Goal: Information Seeking & Learning: Learn about a topic

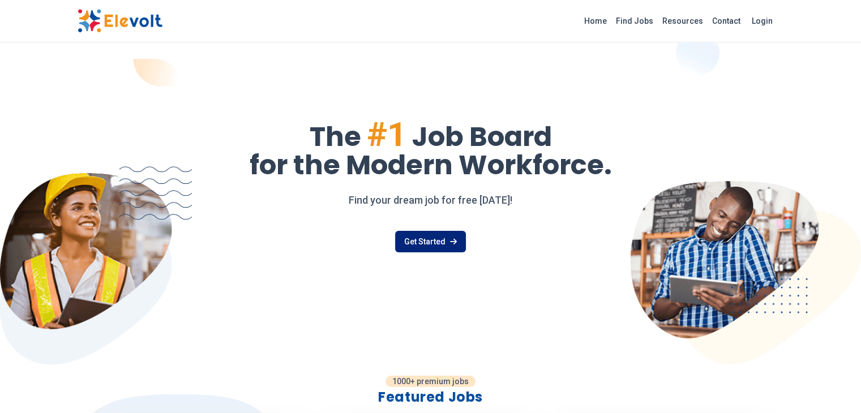
click at [424, 247] on link "Get Started" at bounding box center [430, 242] width 71 height 22
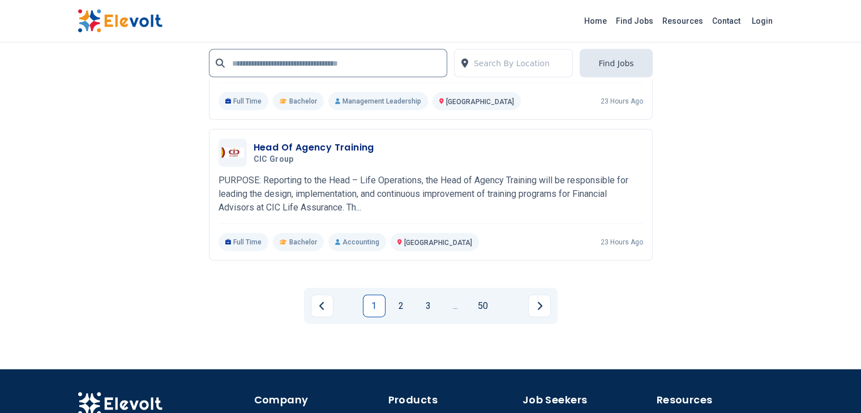
scroll to position [2614, 0]
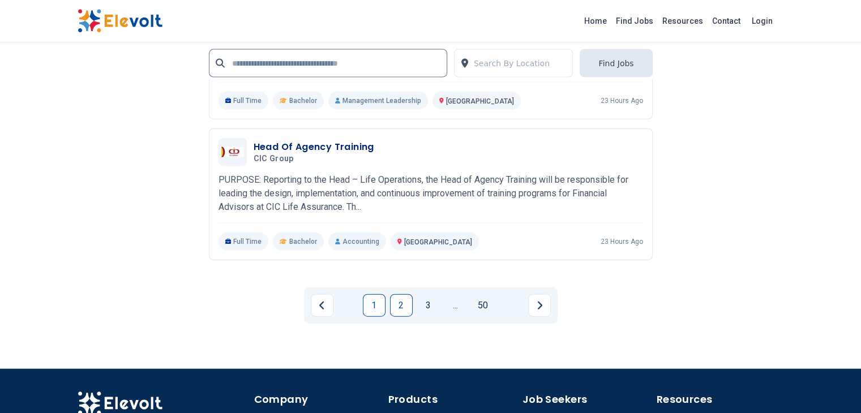
click at [403, 294] on link "2" at bounding box center [401, 305] width 23 height 23
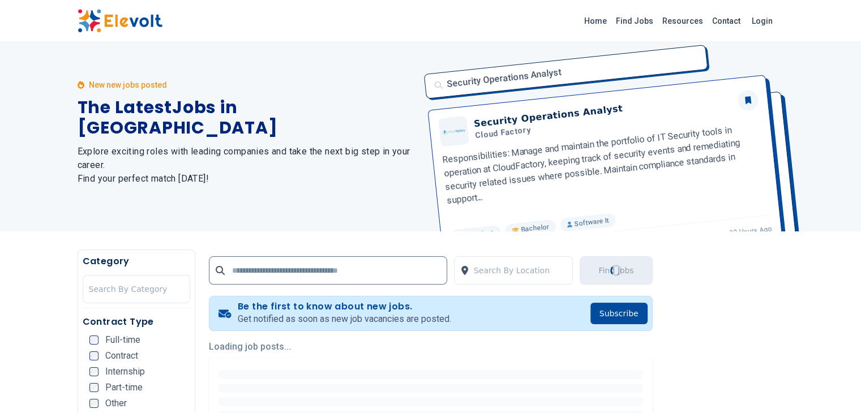
scroll to position [0, 0]
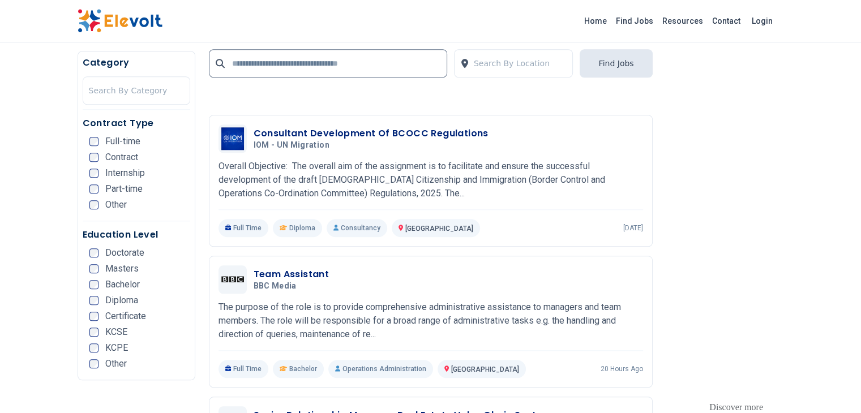
scroll to position [1069, 0]
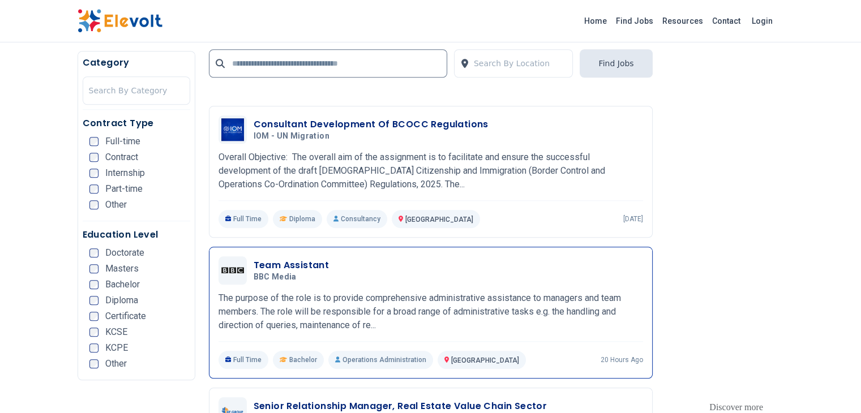
click at [254, 259] on h3 "Team Assistant" at bounding box center [292, 266] width 76 height 14
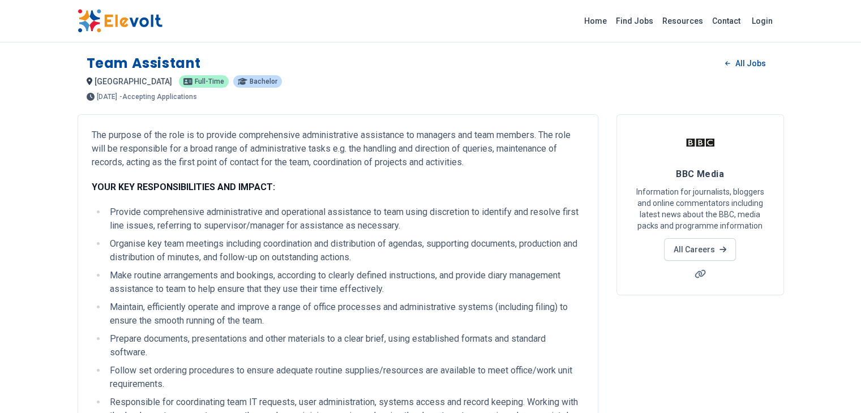
drag, startPoint x: 19, startPoint y: 52, endPoint x: 14, endPoint y: 65, distance: 14.0
click at [78, 65] on div "Team Assistant All Jobs nairobi KE Full-time Bachelor 2 days ago 09/04/2025 10/…" at bounding box center [431, 72] width 707 height 55
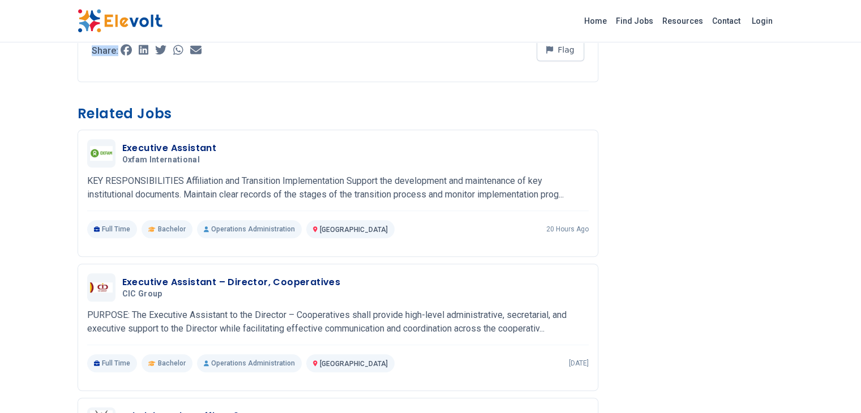
scroll to position [632, 0]
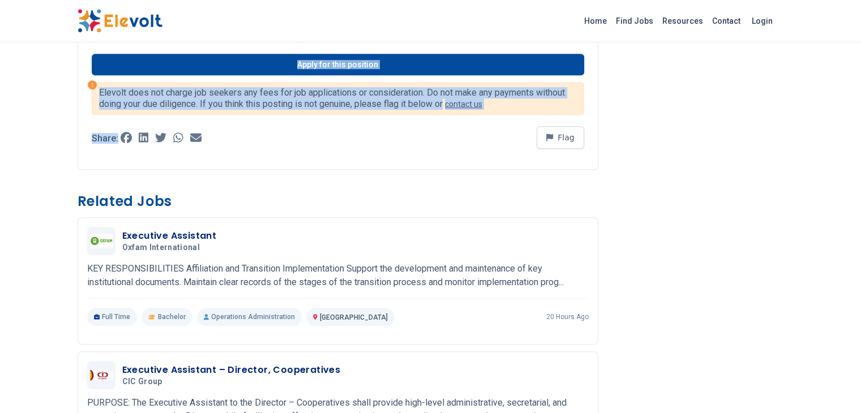
drag, startPoint x: 14, startPoint y: 65, endPoint x: 215, endPoint y: 98, distance: 204.3
click at [215, 98] on div "Team Assistant All Jobs nairobi KE Full-time Bachelor 2 days ago 09/04/2025 10/…" at bounding box center [431, 219] width 725 height 1702
copy div "Team Assistant All Jobs nairobi KE Full-time Bachelor 2 days ago 09/04/2025 10/…"
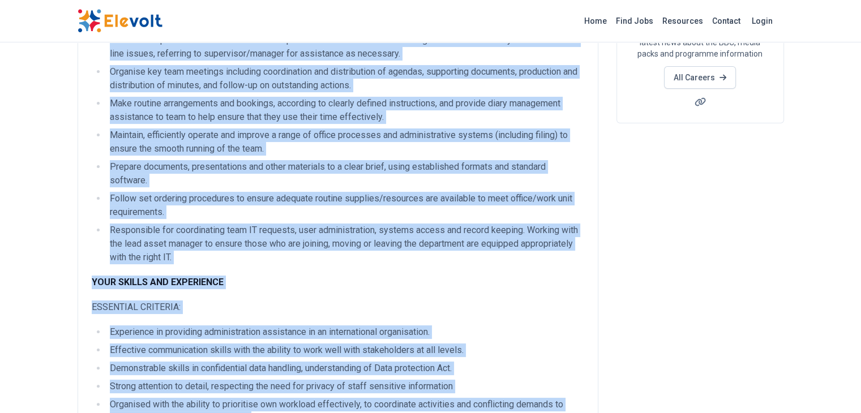
scroll to position [167, 0]
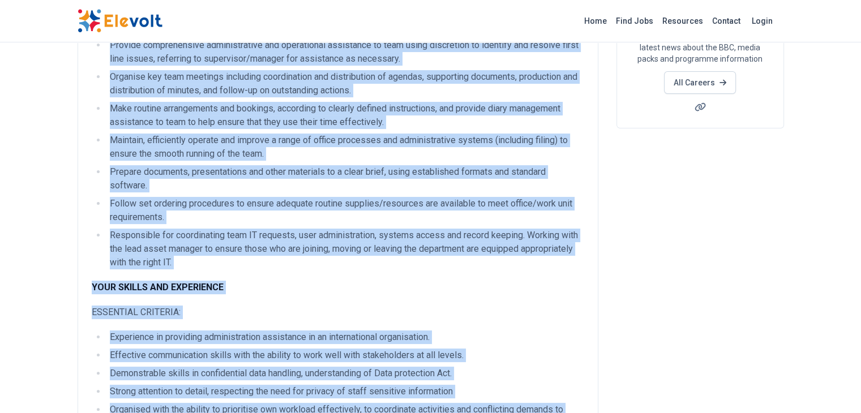
click at [195, 281] on p "YOUR SKILLS AND EXPERIENCE" at bounding box center [338, 288] width 493 height 14
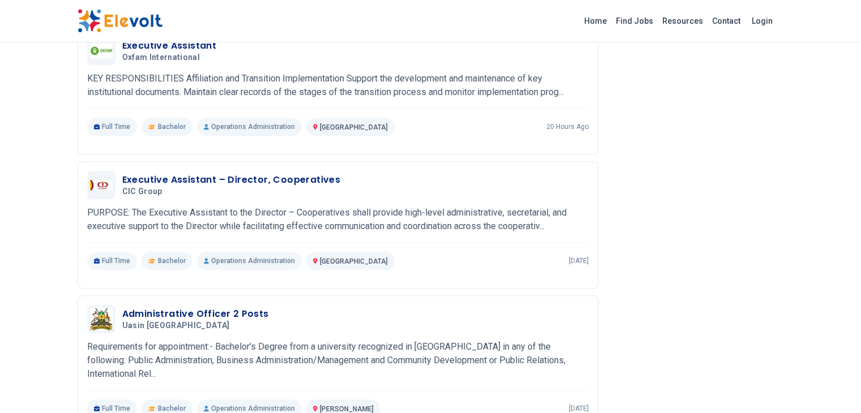
scroll to position [822, 0]
click at [185, 174] on h3 "Executive Assistant – Director, Cooperatives" at bounding box center [231, 181] width 219 height 14
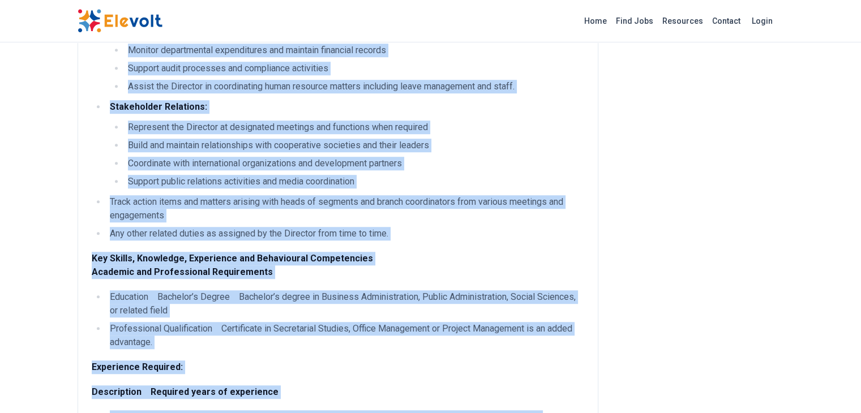
scroll to position [1198, 0]
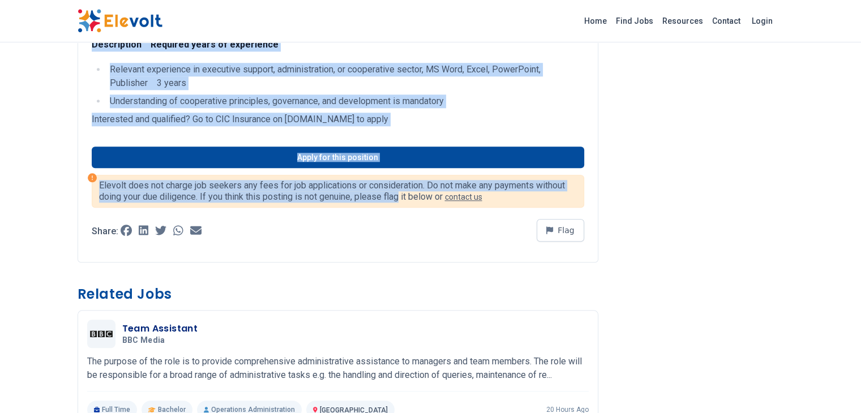
drag, startPoint x: 18, startPoint y: 65, endPoint x: 231, endPoint y: 74, distance: 213.7
copy div "Executive Assistant – Director, Cooperatives All Jobs nairobi KE Full-time Bach…"
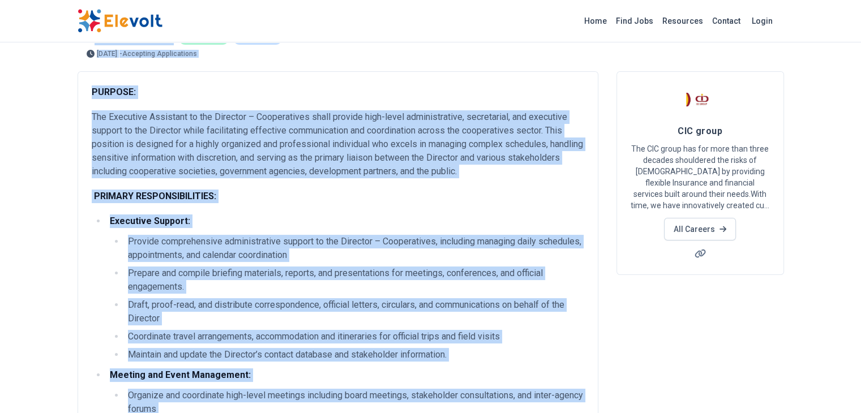
scroll to position [0, 0]
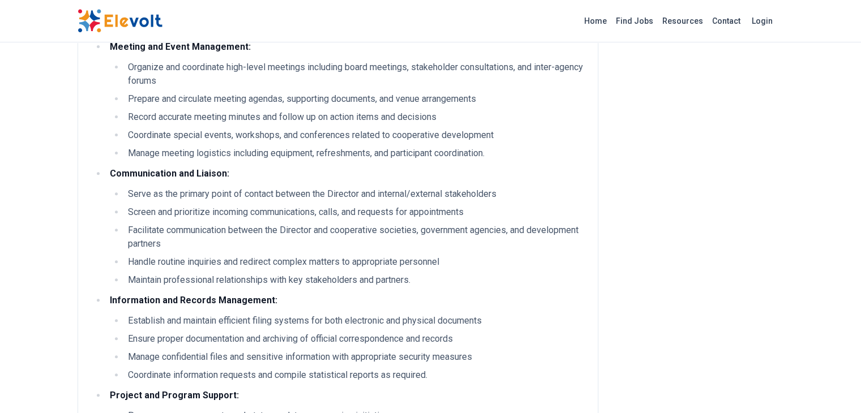
scroll to position [158, 0]
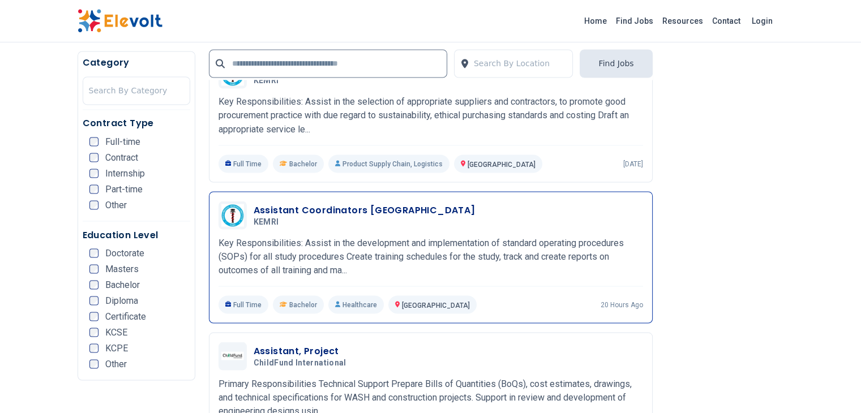
scroll to position [2029, 0]
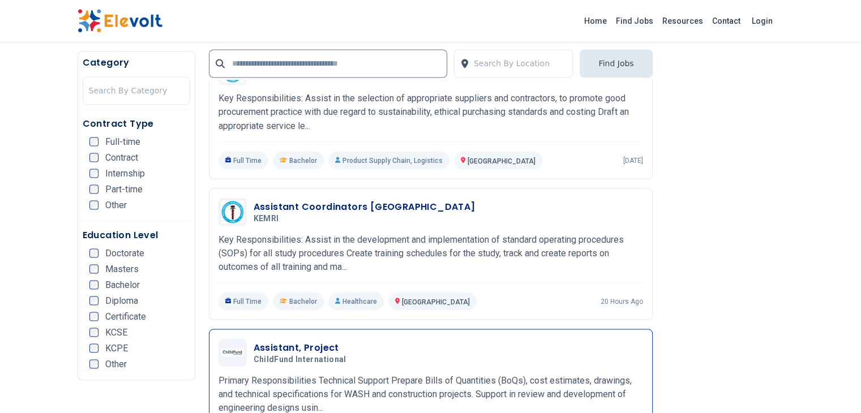
click at [254, 341] on h3 "Assistant, Project" at bounding box center [302, 348] width 97 height 14
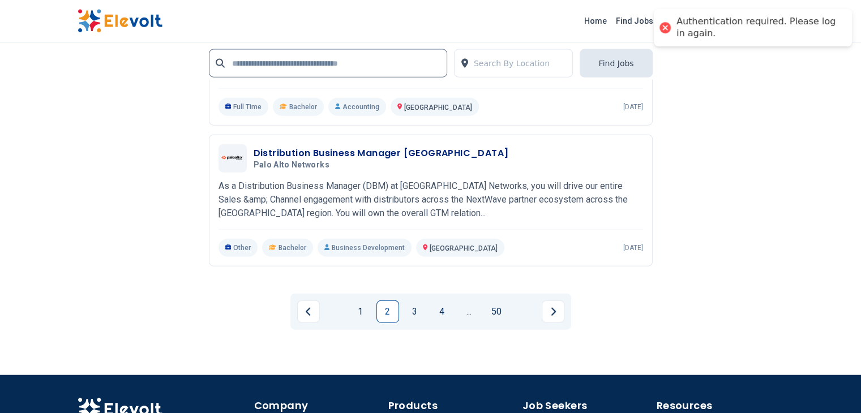
scroll to position [2626, 0]
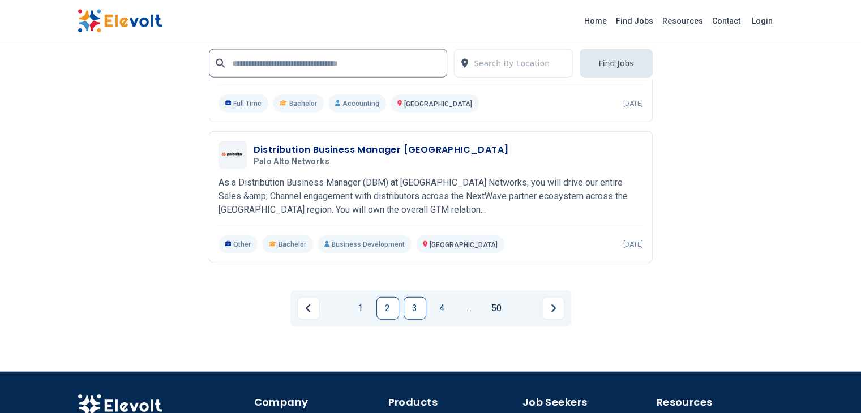
click at [416, 297] on link "3" at bounding box center [415, 308] width 23 height 23
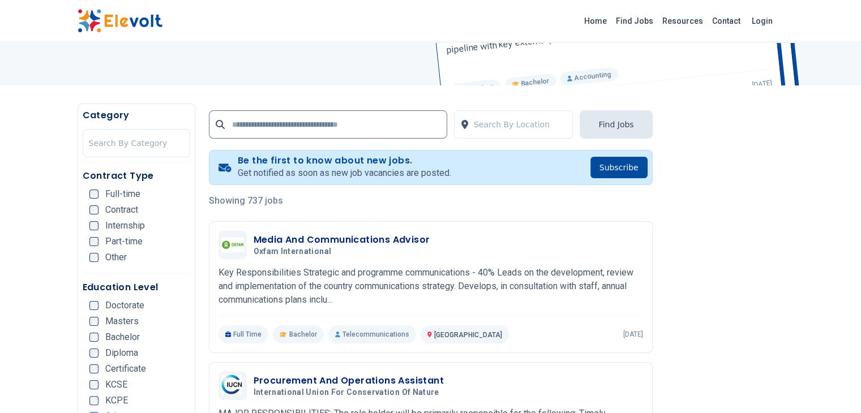
scroll to position [163, 0]
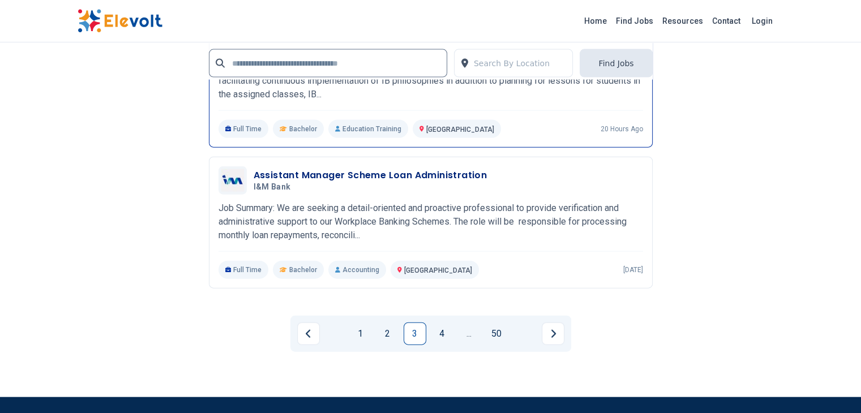
scroll to position [2546, 0]
click at [441, 323] on link "4" at bounding box center [442, 334] width 23 height 23
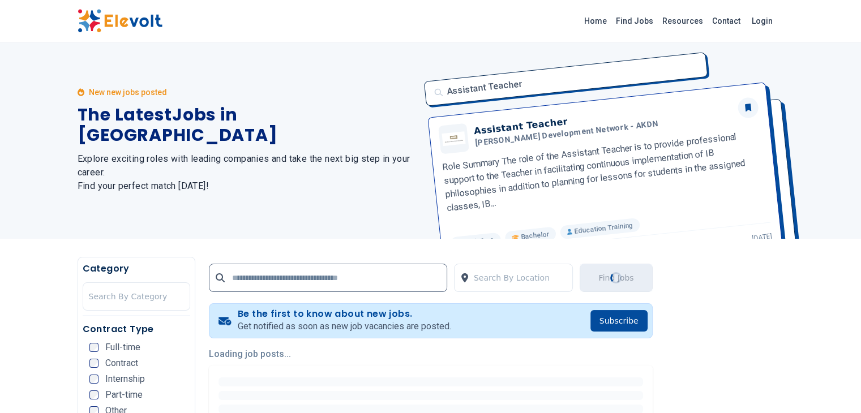
scroll to position [0, 0]
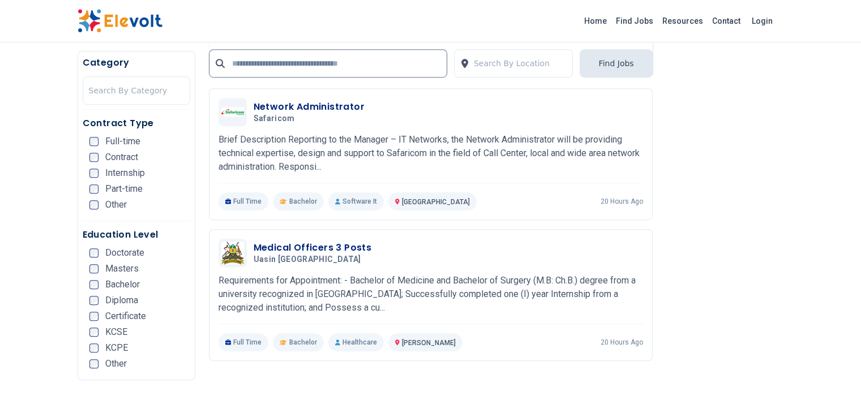
scroll to position [713, 0]
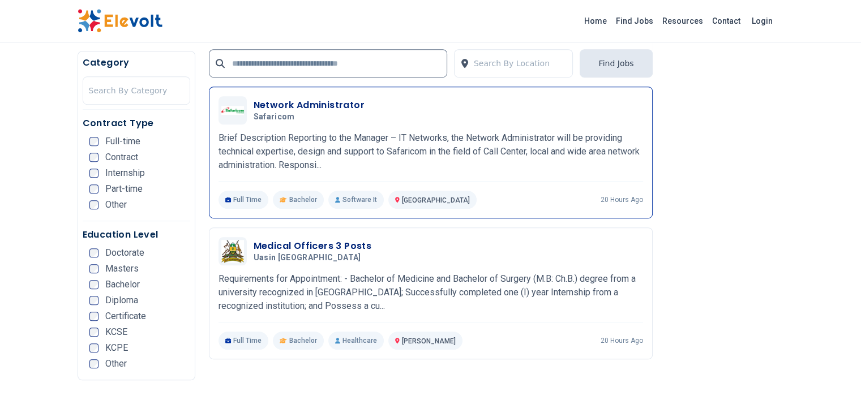
click at [254, 99] on h3 "Network Administrator" at bounding box center [309, 106] width 111 height 14
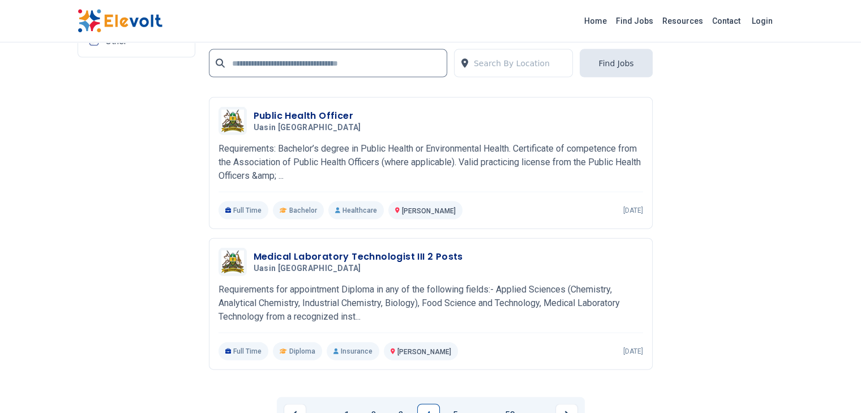
scroll to position [2466, 0]
click at [451, 403] on link "5" at bounding box center [456, 414] width 23 height 23
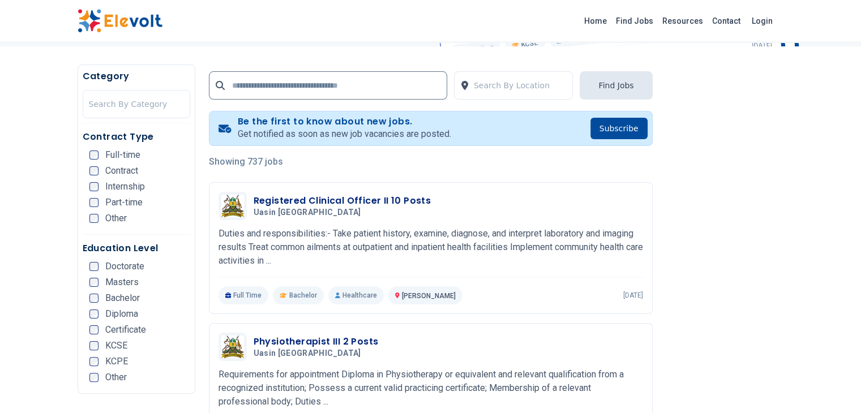
scroll to position [195, 0]
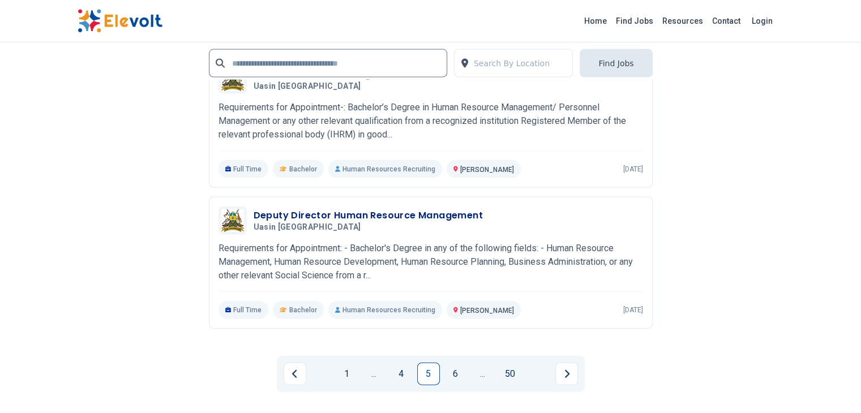
scroll to position [2420, 0]
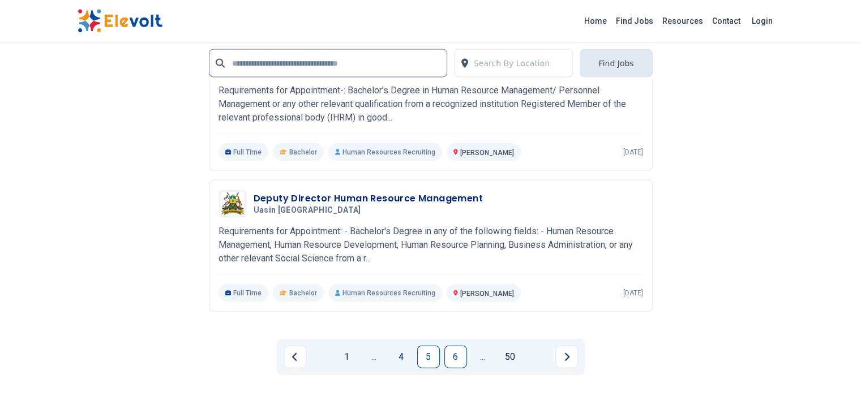
click at [456, 346] on link "6" at bounding box center [456, 357] width 23 height 23
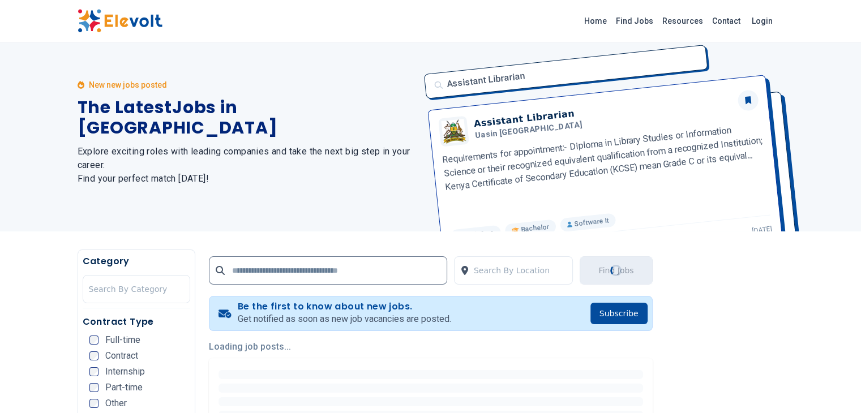
scroll to position [0, 0]
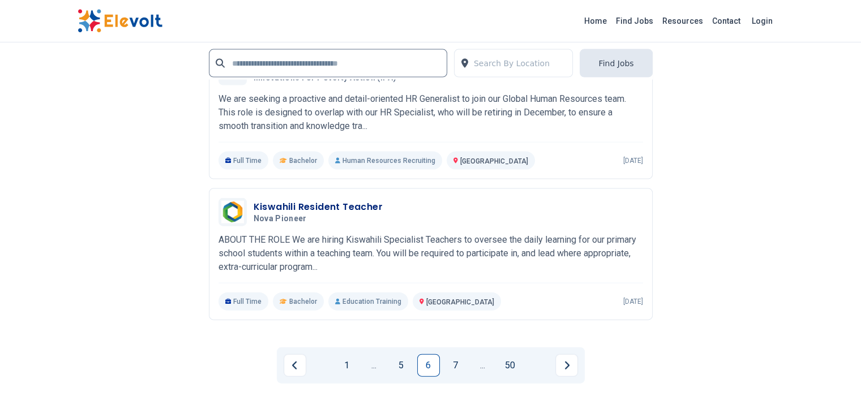
scroll to position [2488, 0]
click at [566, 353] on button "Next page" at bounding box center [566, 364] width 23 height 23
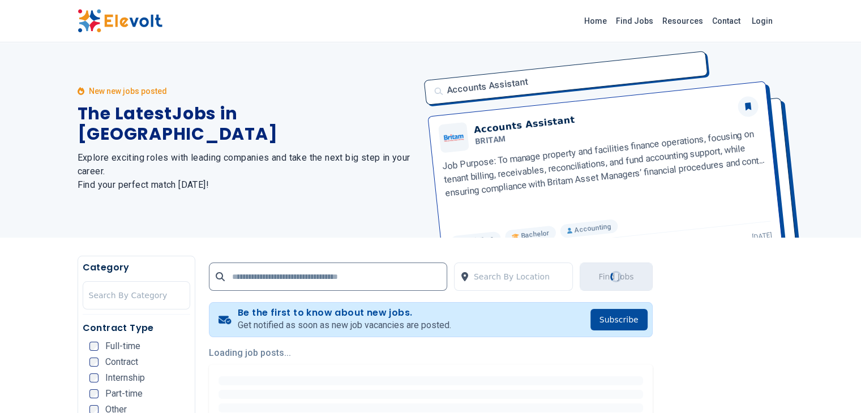
scroll to position [0, 0]
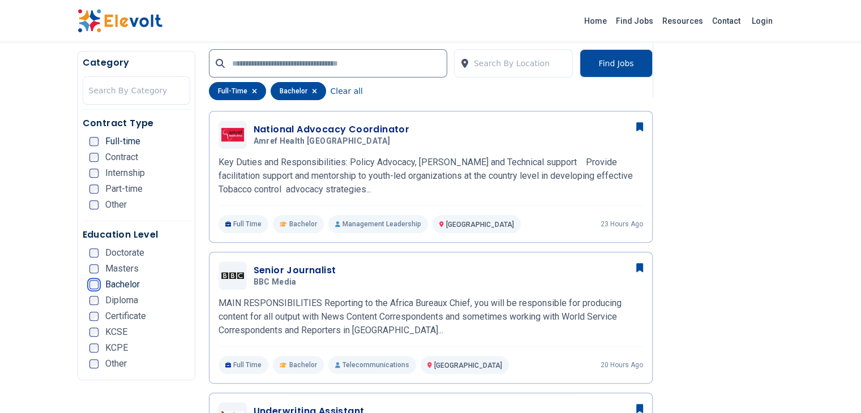
scroll to position [435, 0]
click at [258, 130] on h3 "National Advocacy Coordinator" at bounding box center [332, 129] width 156 height 14
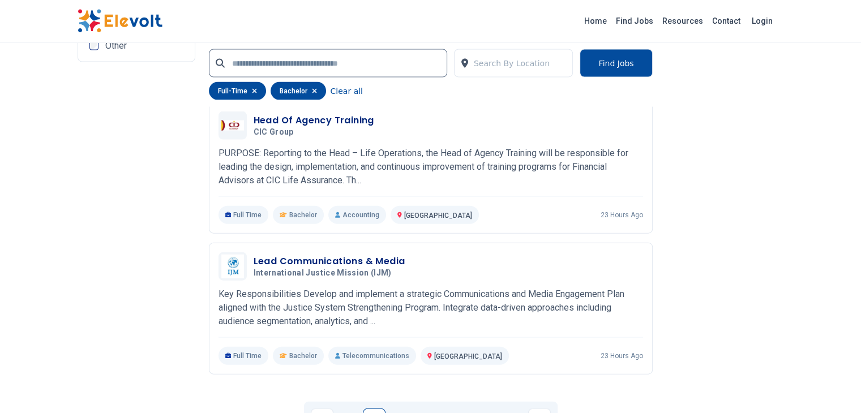
scroll to position [2648, 0]
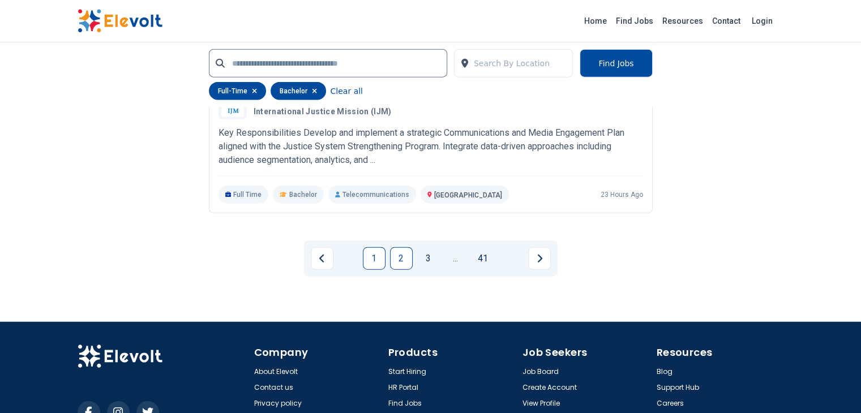
click at [407, 247] on link "2" at bounding box center [401, 258] width 23 height 23
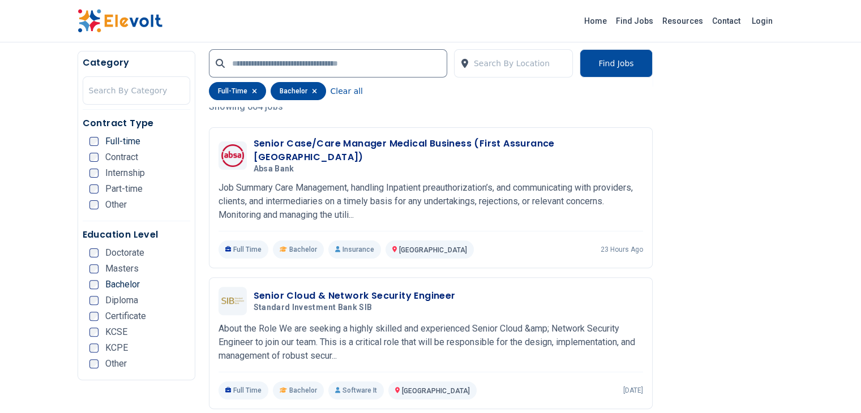
scroll to position [276, 0]
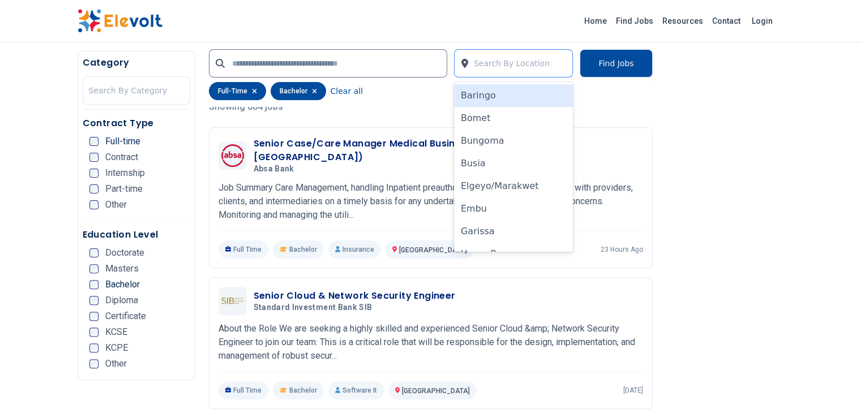
click at [507, 61] on div at bounding box center [520, 63] width 93 height 23
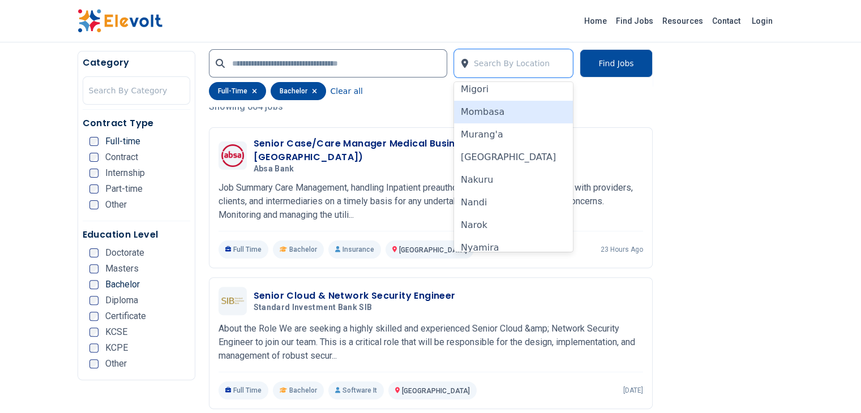
scroll to position [596, 0]
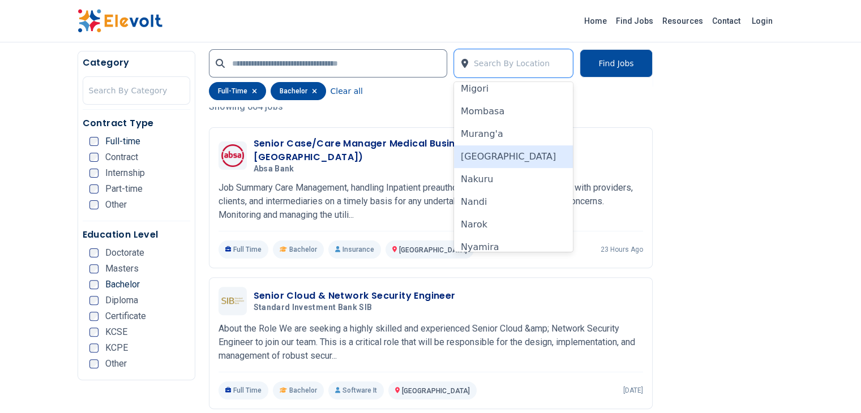
click at [497, 148] on div "[GEOGRAPHIC_DATA]" at bounding box center [513, 157] width 119 height 23
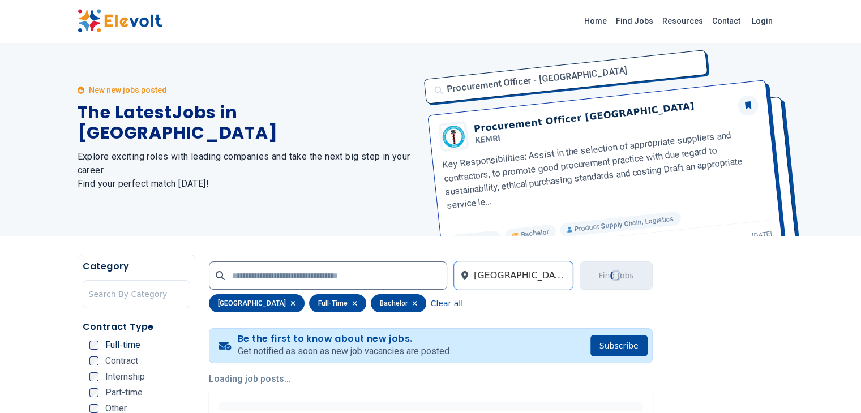
scroll to position [0, 0]
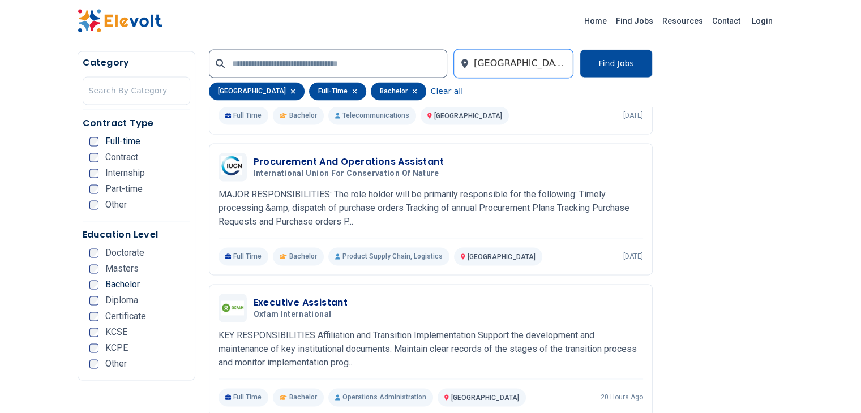
scroll to position [1610, 0]
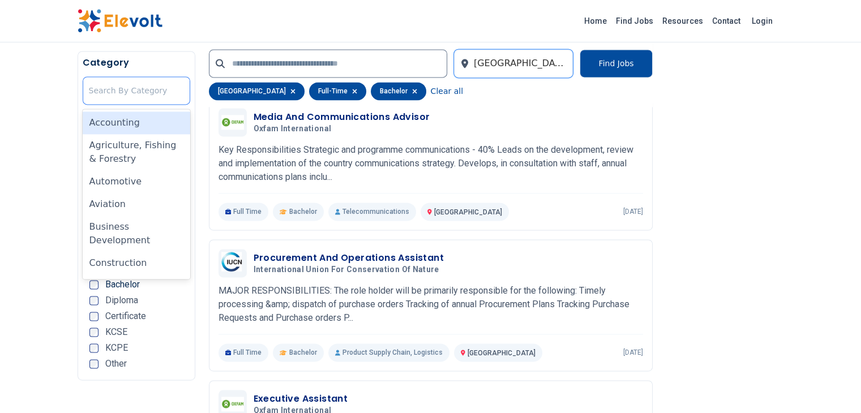
click at [89, 100] on div at bounding box center [136, 90] width 95 height 23
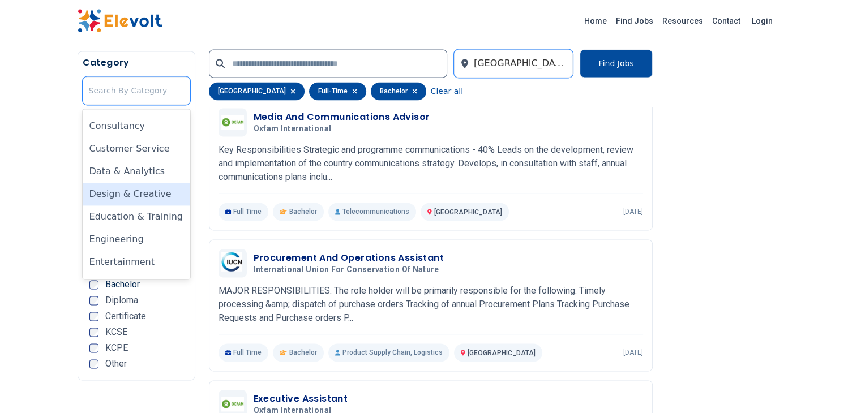
scroll to position [160, 0]
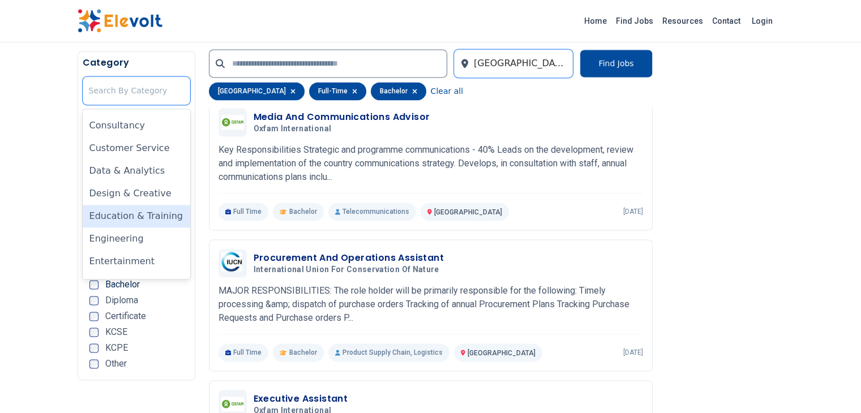
click at [83, 205] on div "Education & Training" at bounding box center [137, 216] width 108 height 23
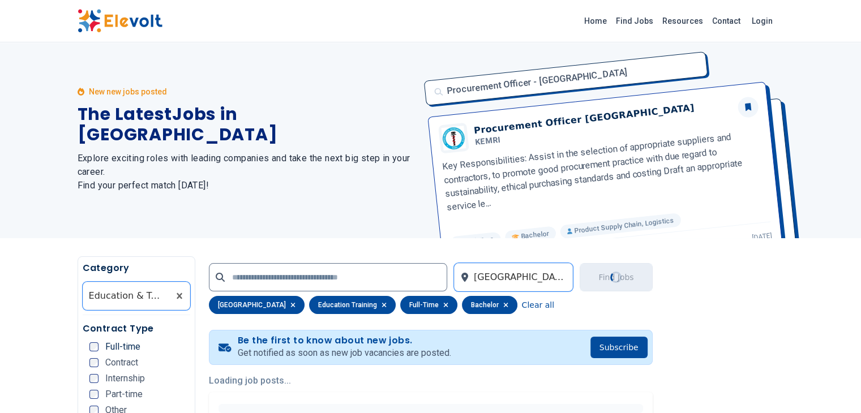
scroll to position [0, 0]
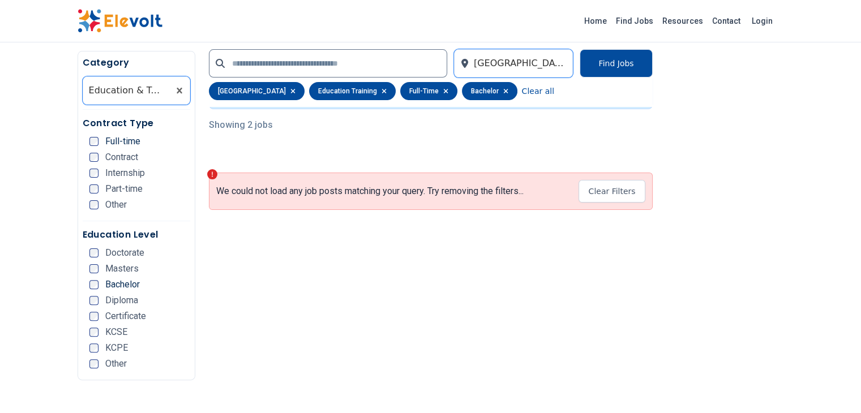
scroll to position [274, 0]
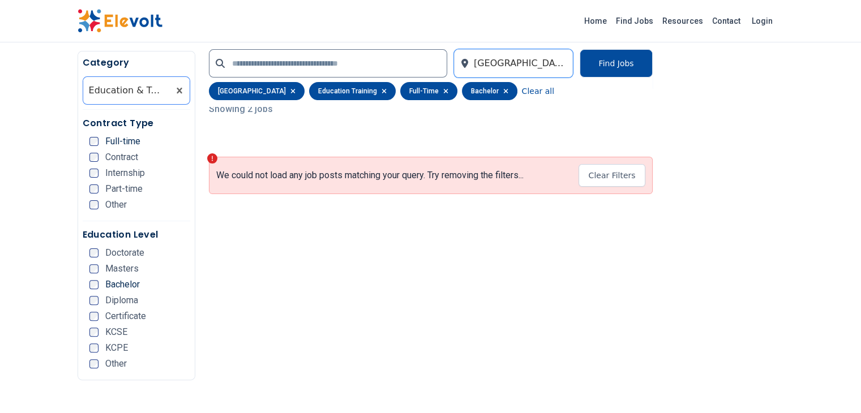
click at [113, 89] on div at bounding box center [126, 90] width 75 height 23
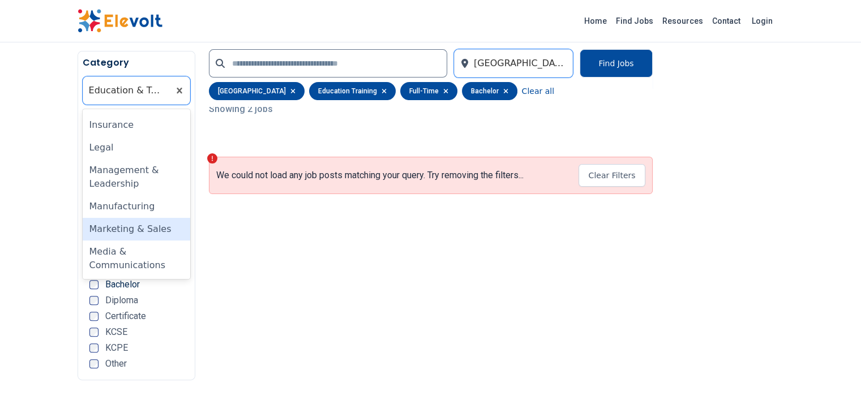
scroll to position [518, 0]
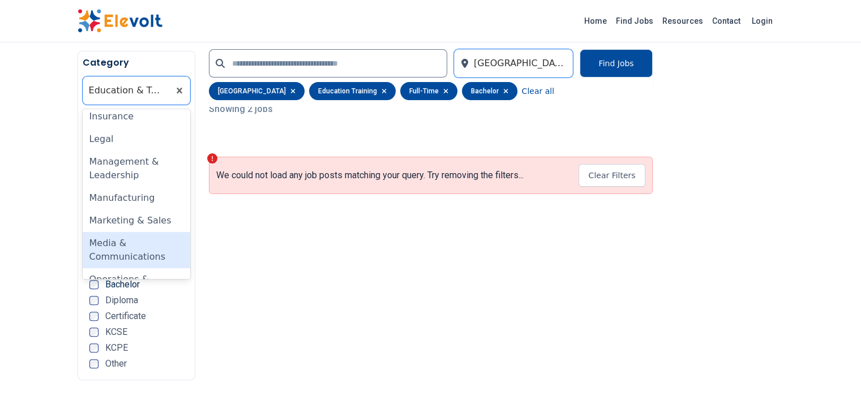
click at [84, 232] on div "Media & Communications" at bounding box center [137, 250] width 108 height 36
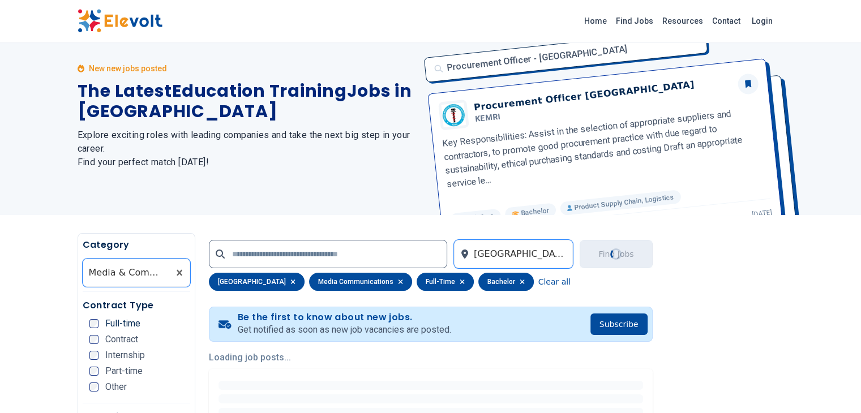
scroll to position [0, 0]
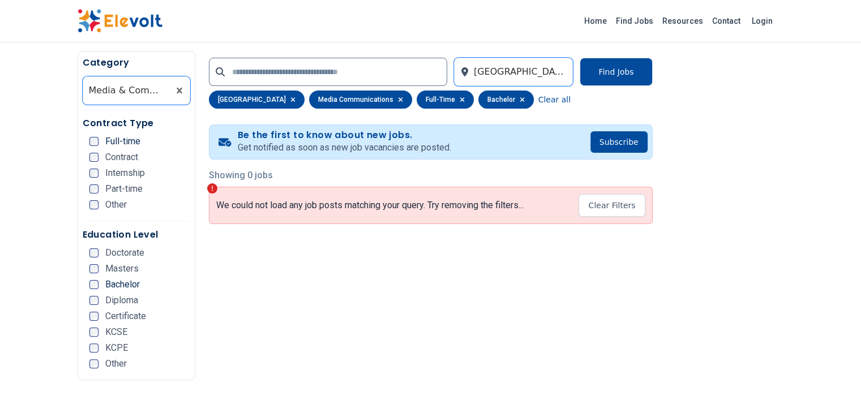
scroll to position [208, 0]
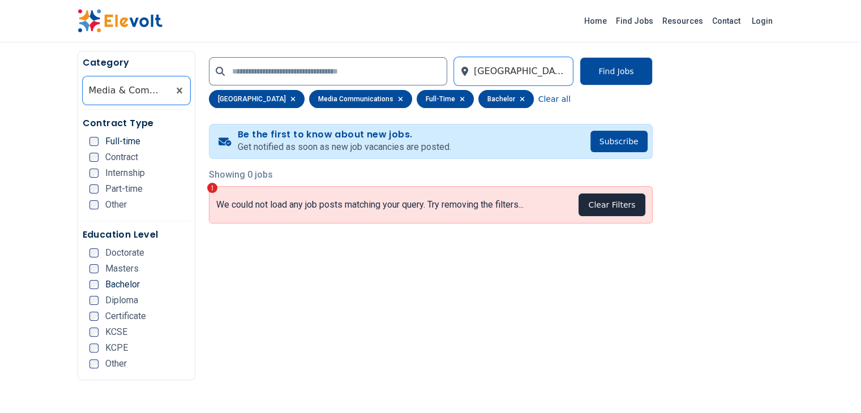
click at [645, 210] on button "Clear Filters" at bounding box center [612, 205] width 66 height 23
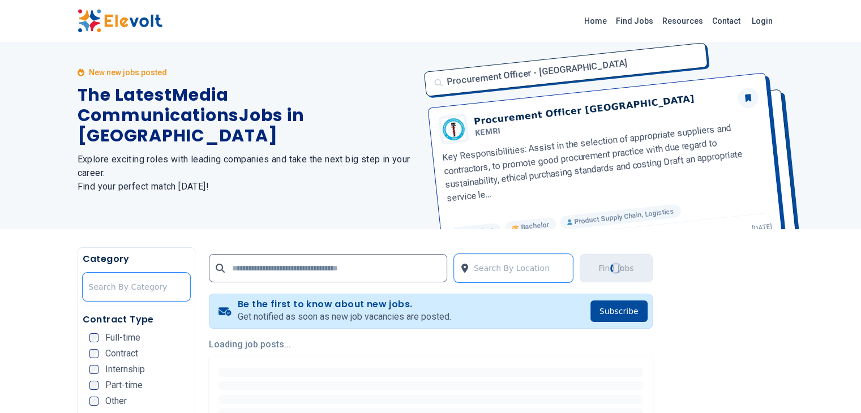
scroll to position [0, 0]
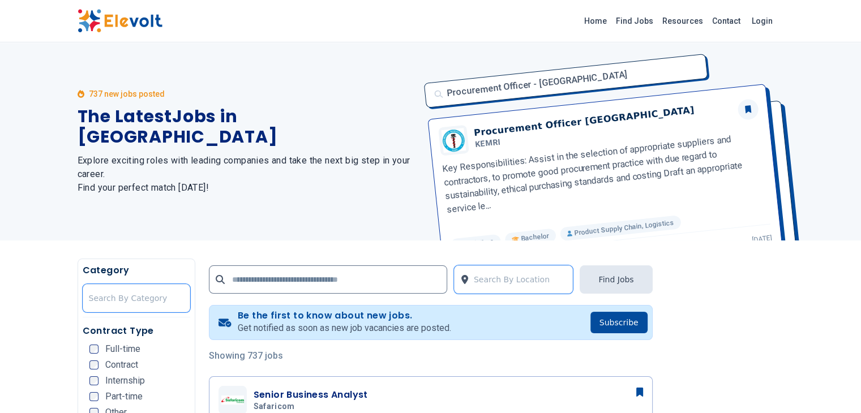
click at [83, 327] on h5 "Contract Type" at bounding box center [137, 331] width 108 height 14
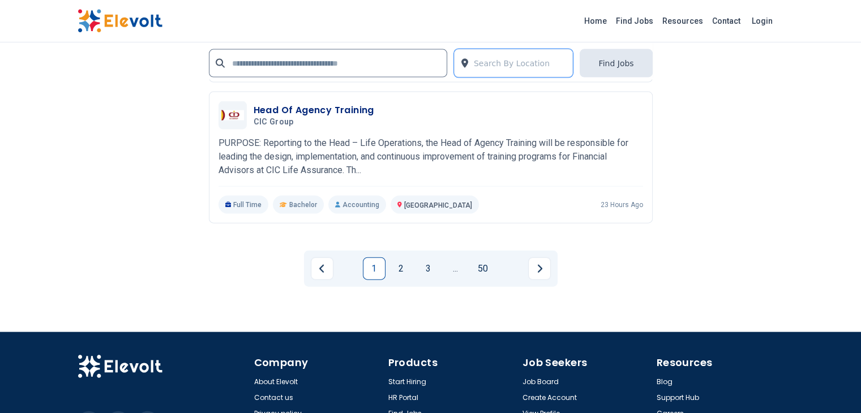
scroll to position [2486, 0]
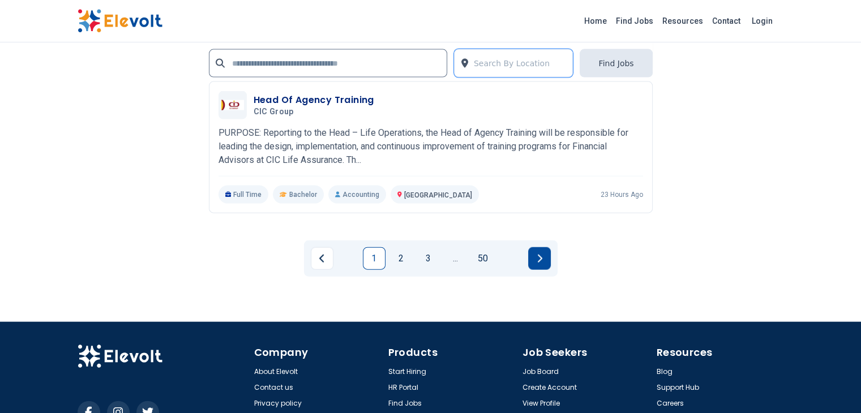
click at [533, 247] on button "Next page" at bounding box center [539, 258] width 23 height 23
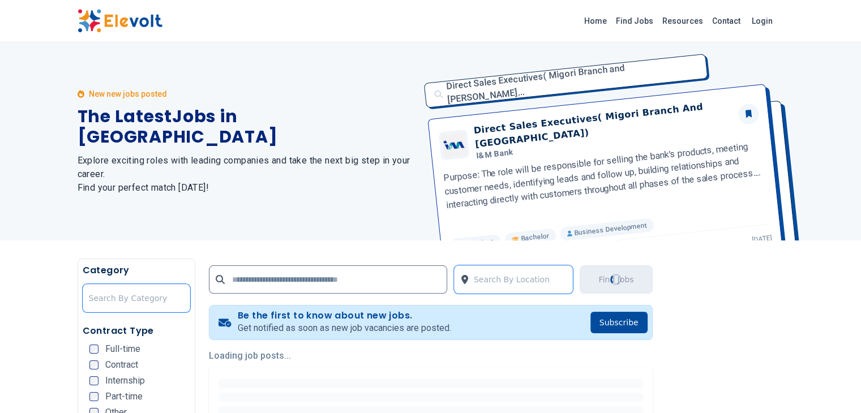
scroll to position [0, 0]
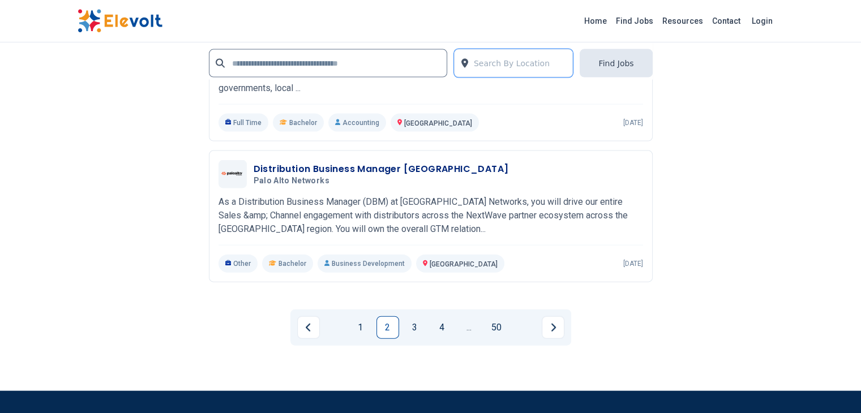
scroll to position [2472, 0]
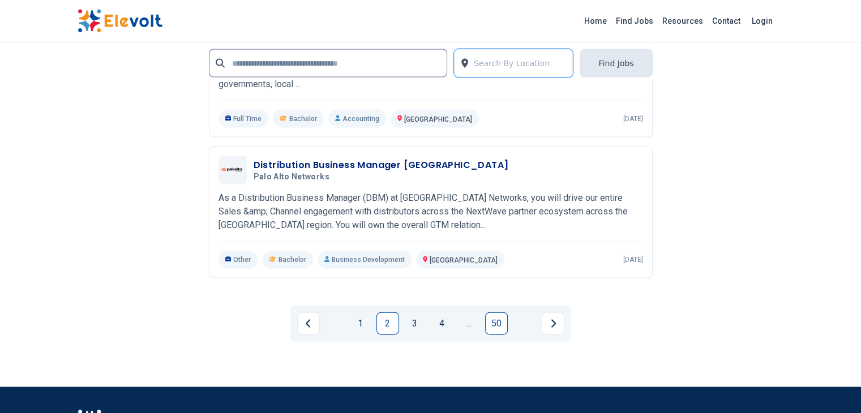
click at [495, 313] on link "50" at bounding box center [496, 324] width 23 height 23
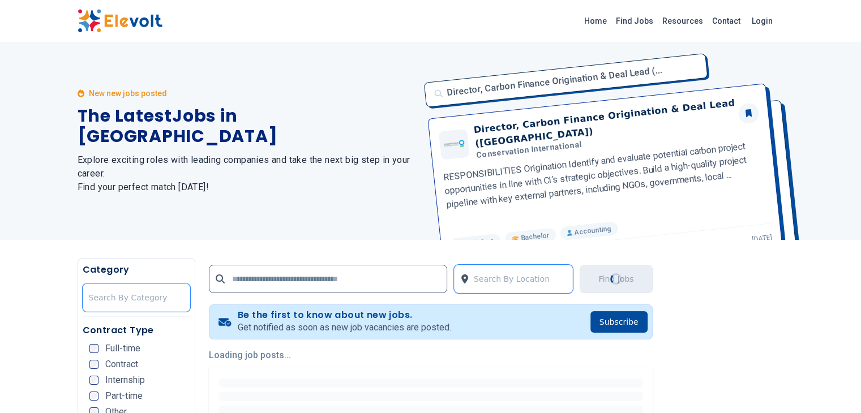
scroll to position [0, 0]
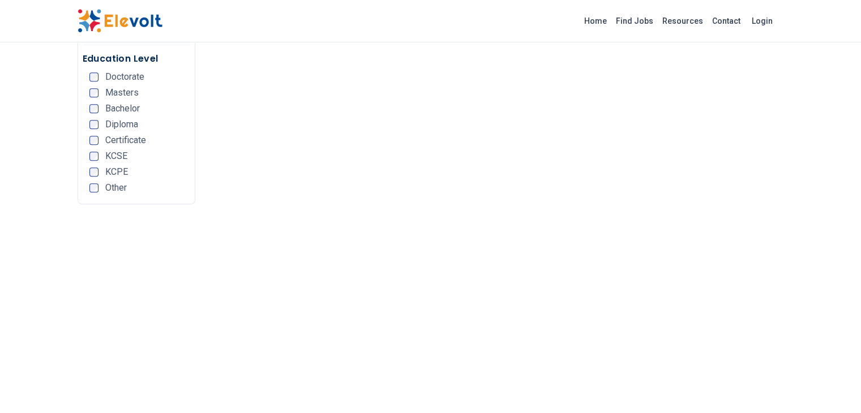
scroll to position [1110, 0]
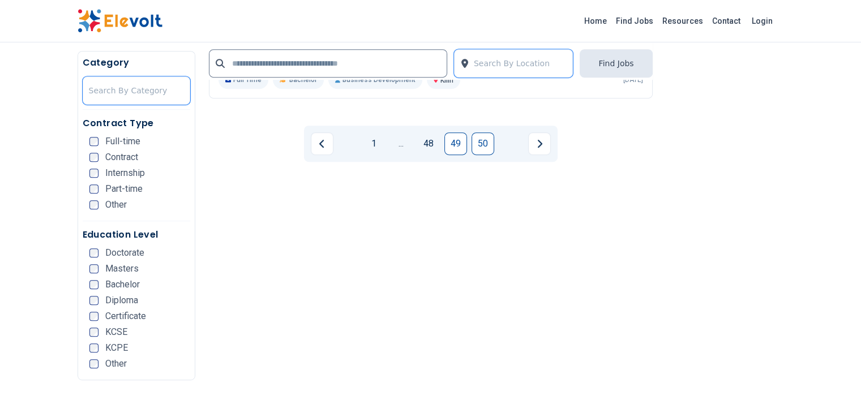
click at [448, 136] on link "49" at bounding box center [456, 144] width 23 height 23
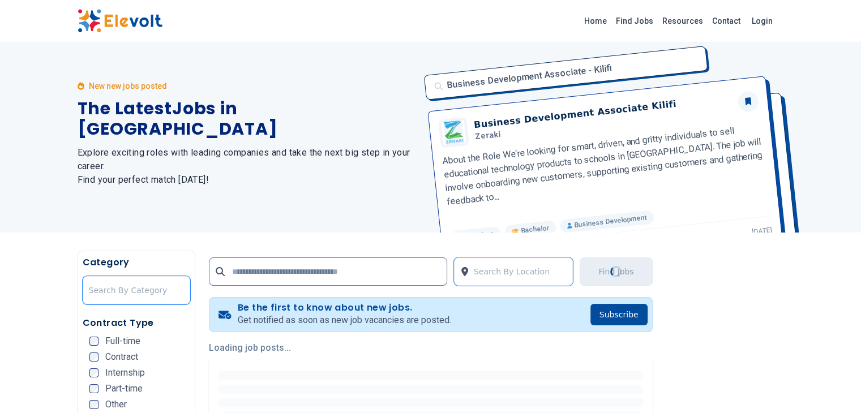
scroll to position [0, 0]
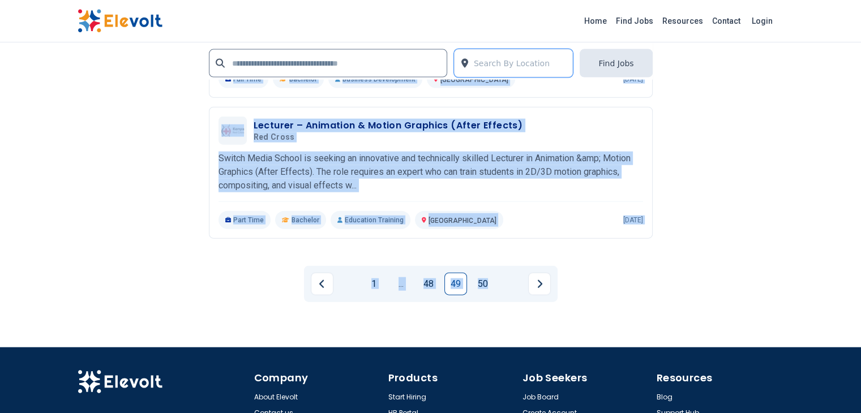
scroll to position [2603, 0]
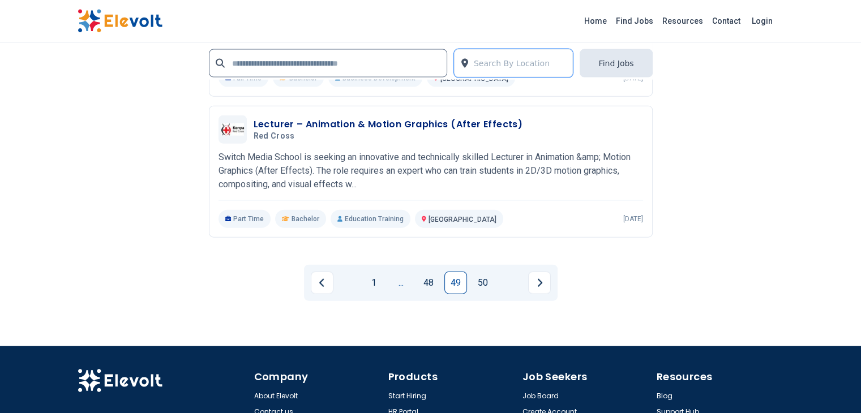
click at [403, 272] on link "..." at bounding box center [401, 283] width 23 height 23
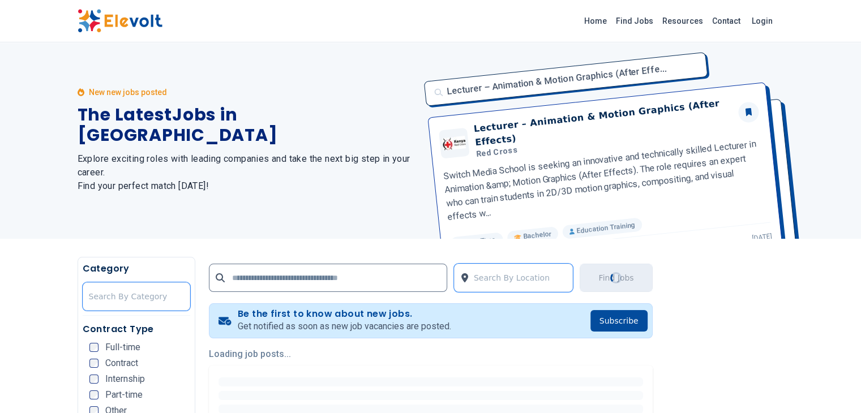
scroll to position [0, 0]
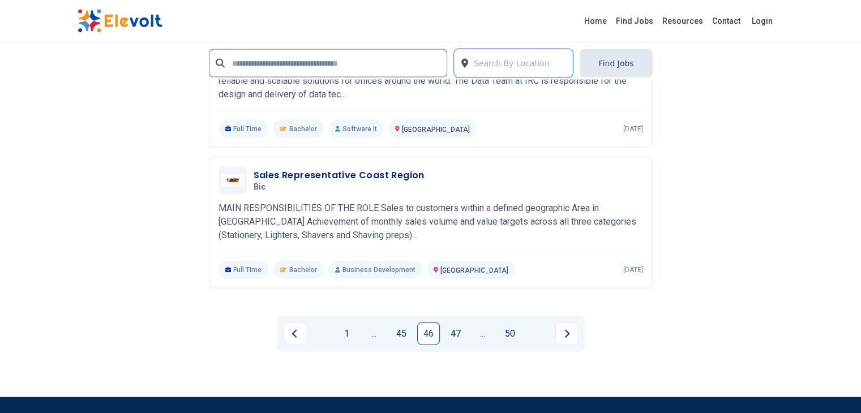
scroll to position [2507, 0]
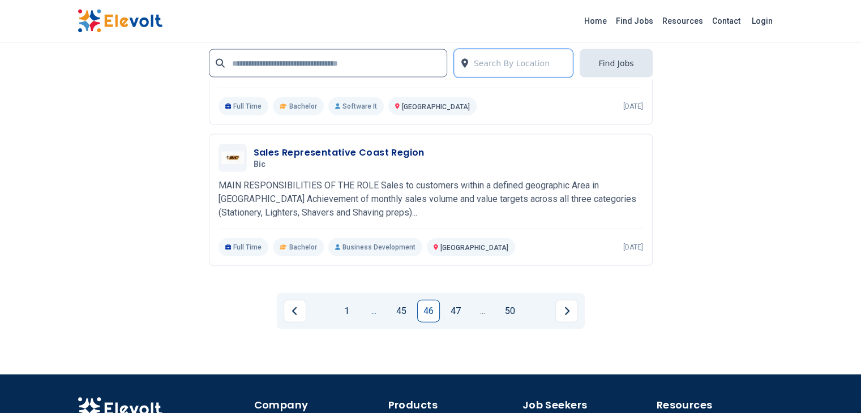
click at [371, 300] on link "..." at bounding box center [374, 311] width 23 height 23
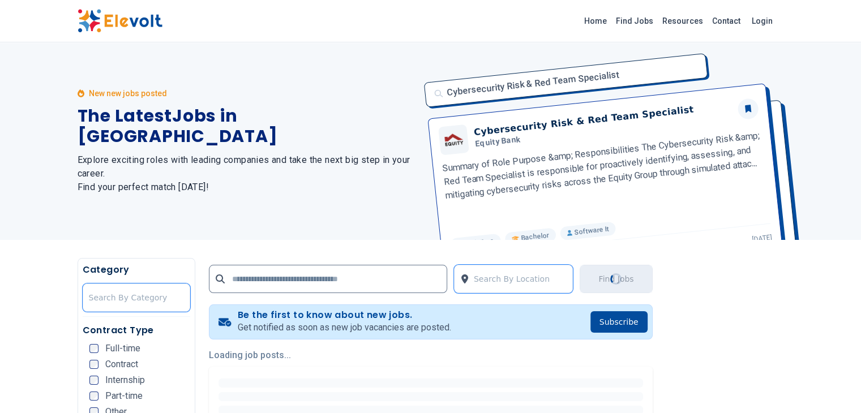
scroll to position [0, 0]
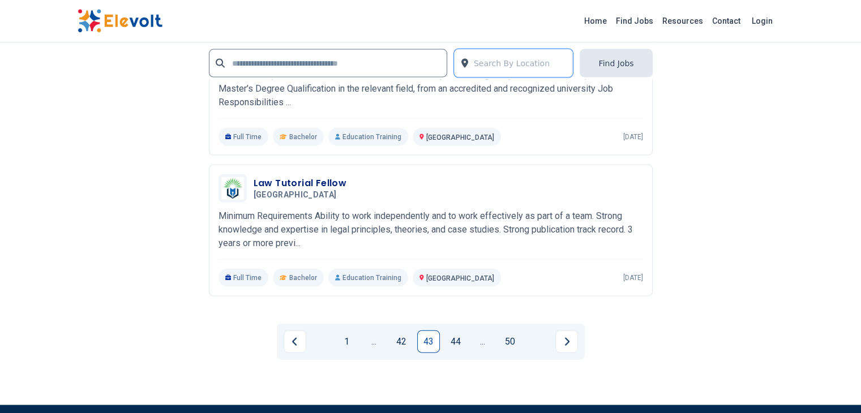
scroll to position [2387, 0]
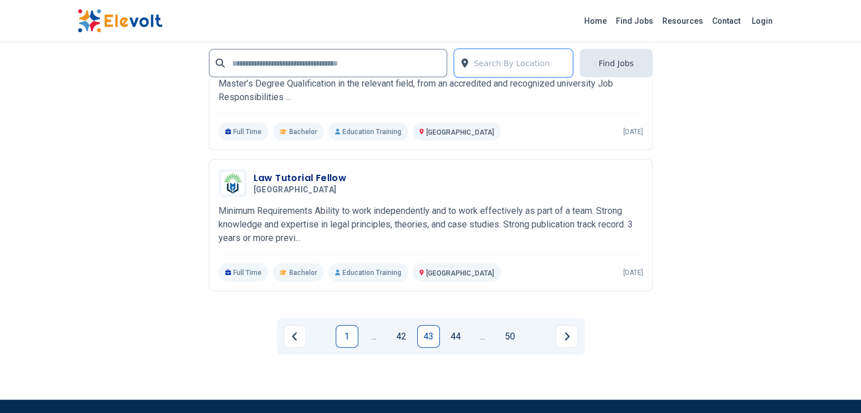
click at [349, 326] on link "1" at bounding box center [347, 337] width 23 height 23
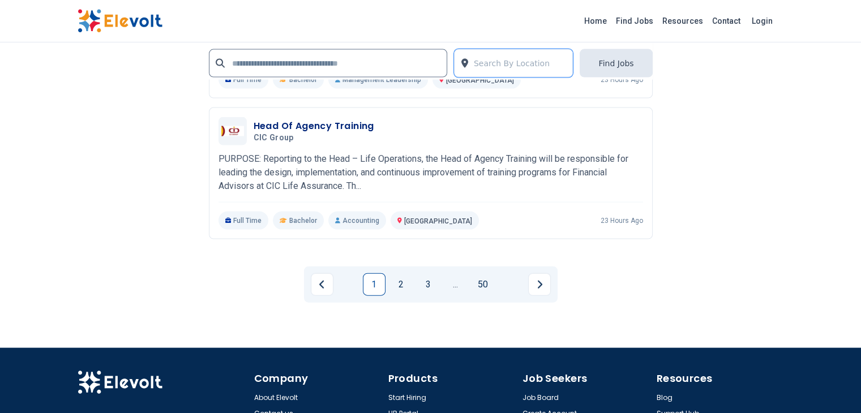
scroll to position [2465, 0]
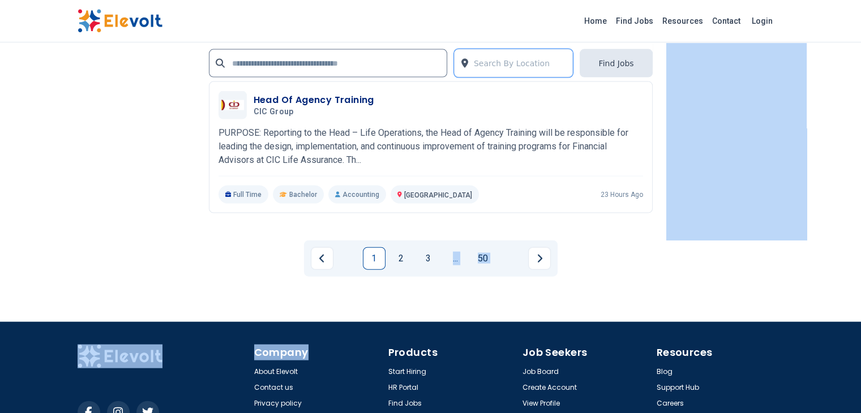
drag, startPoint x: 349, startPoint y: 275, endPoint x: 451, endPoint y: 191, distance: 132.8
click at [451, 247] on link "..." at bounding box center [456, 258] width 23 height 23
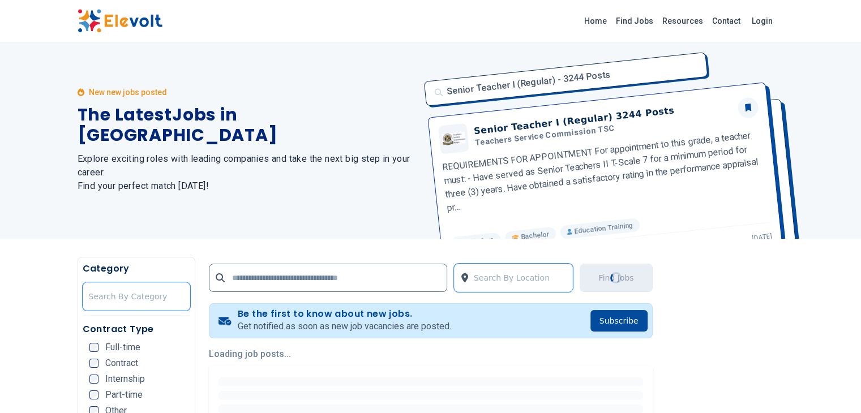
scroll to position [0, 0]
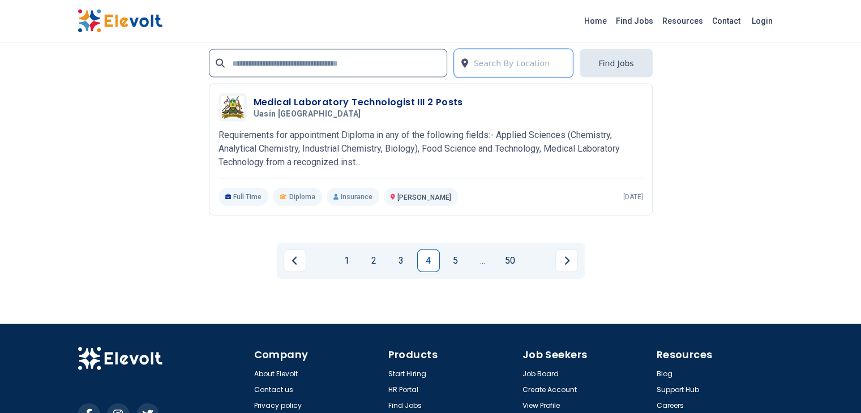
scroll to position [2566, 0]
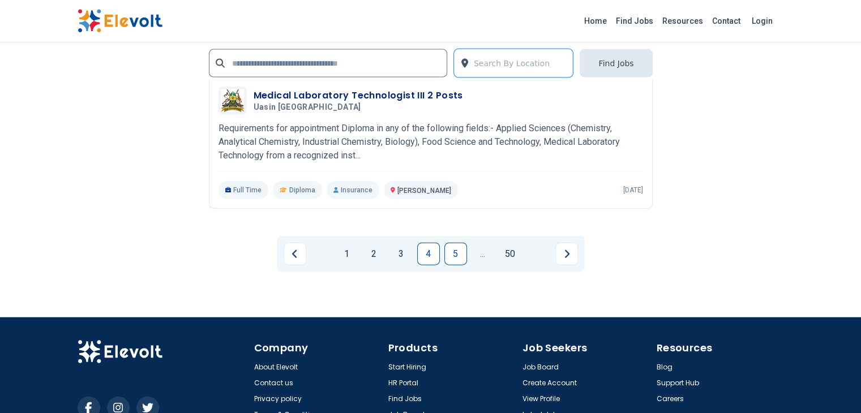
click at [459, 243] on link "5" at bounding box center [456, 254] width 23 height 23
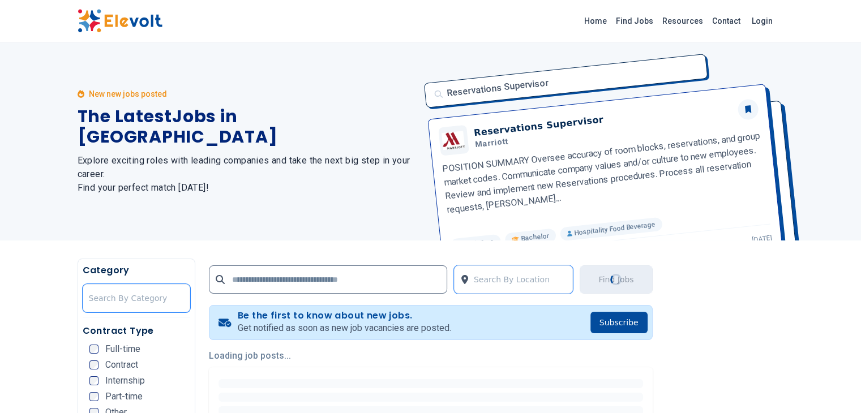
scroll to position [0, 0]
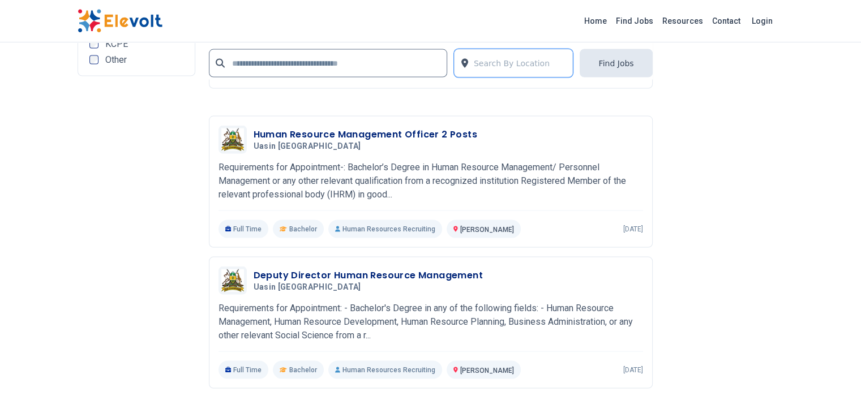
scroll to position [2426, 0]
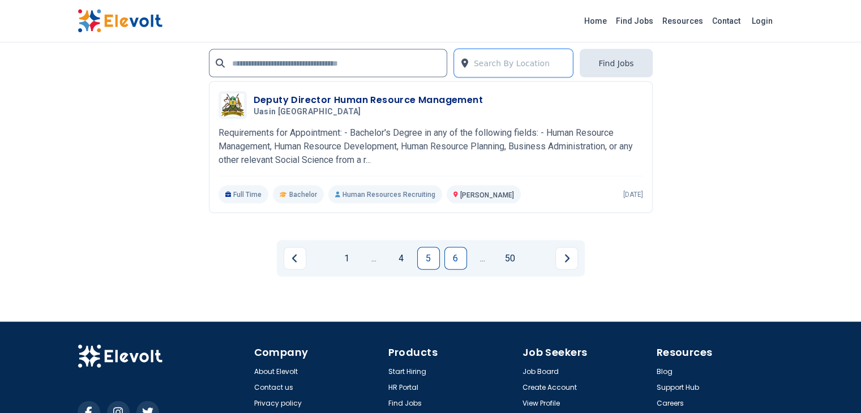
click at [455, 247] on link "6" at bounding box center [456, 258] width 23 height 23
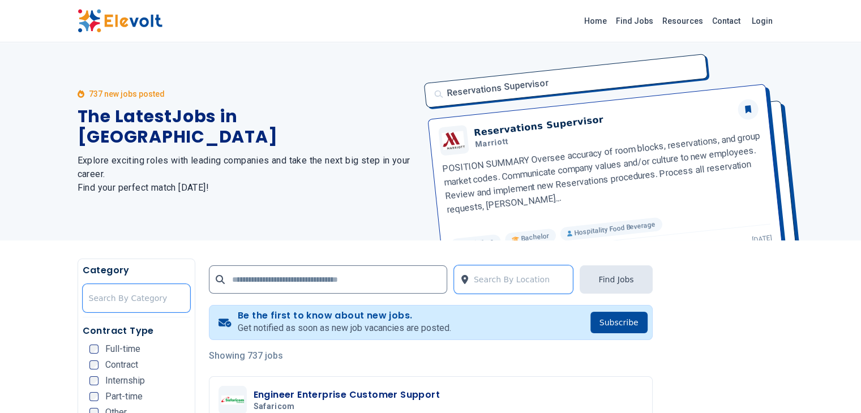
scroll to position [108, 0]
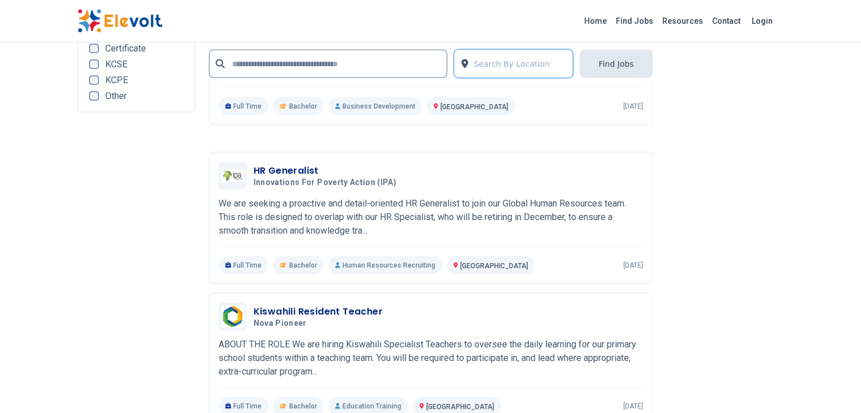
scroll to position [2113, 0]
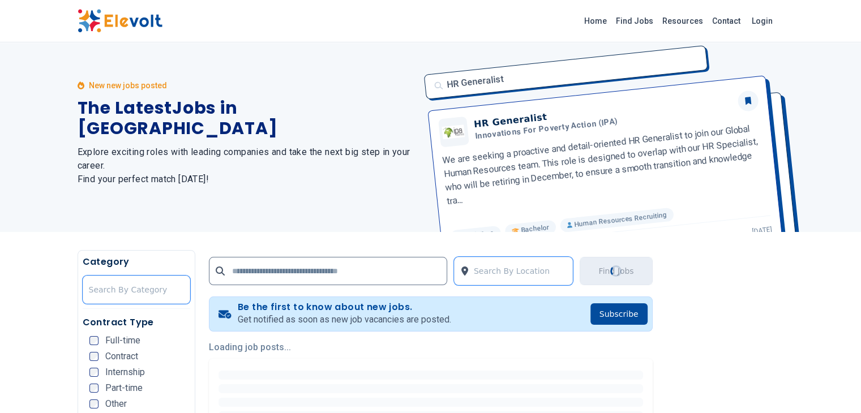
scroll to position [0, 0]
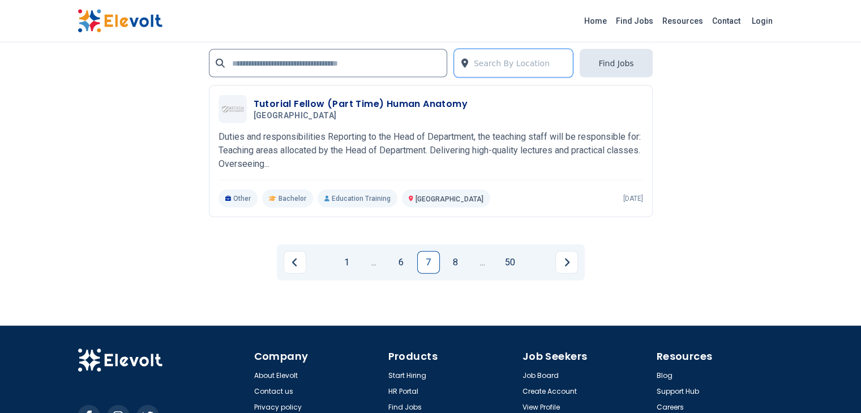
scroll to position [2565, 0]
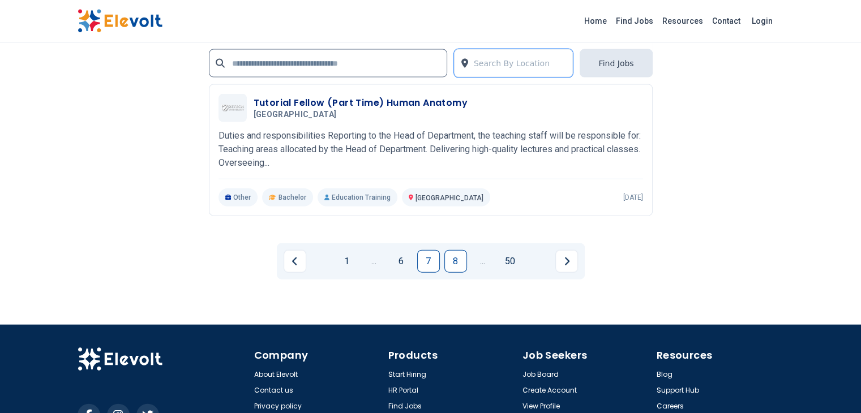
click at [458, 250] on link "8" at bounding box center [456, 261] width 23 height 23
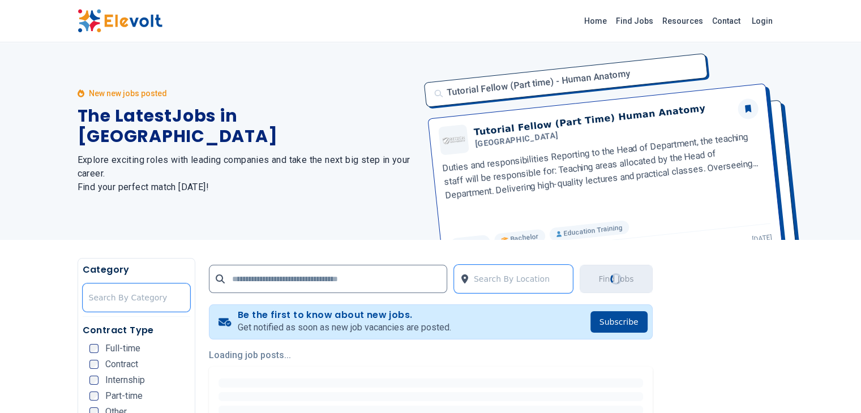
scroll to position [0, 0]
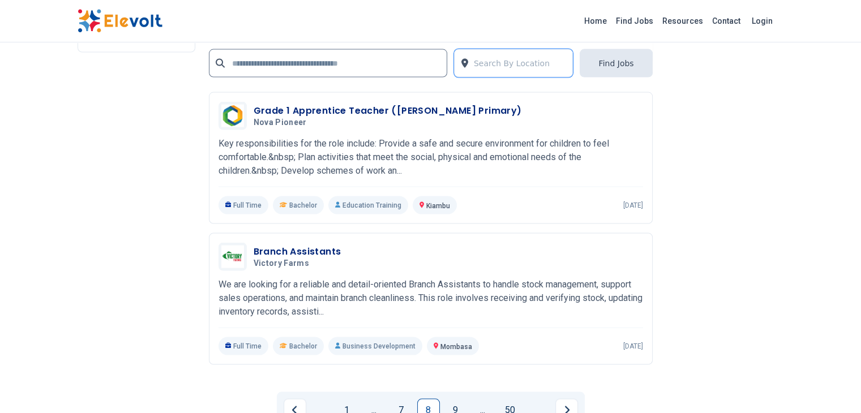
scroll to position [2285, 0]
click at [460, 398] on link "9" at bounding box center [456, 409] width 23 height 23
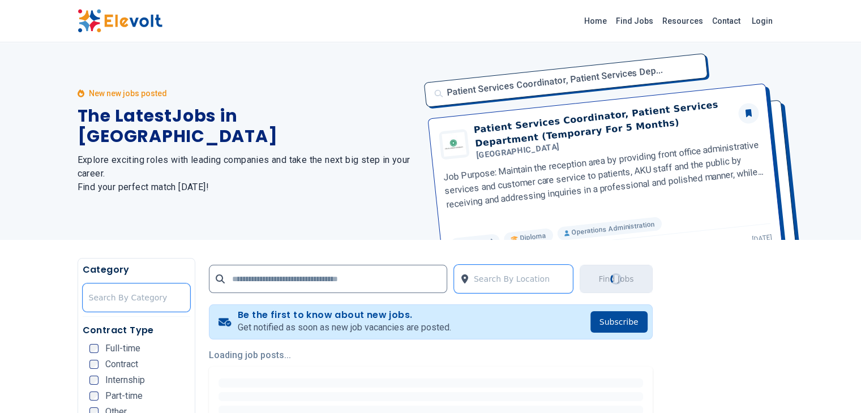
scroll to position [0, 0]
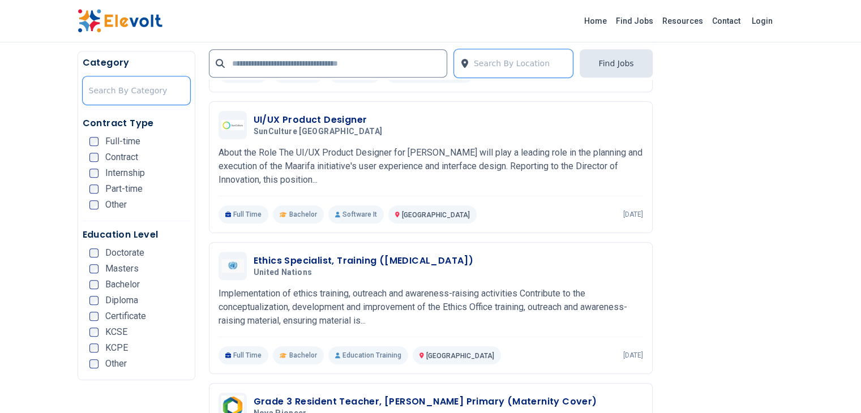
scroll to position [557, 0]
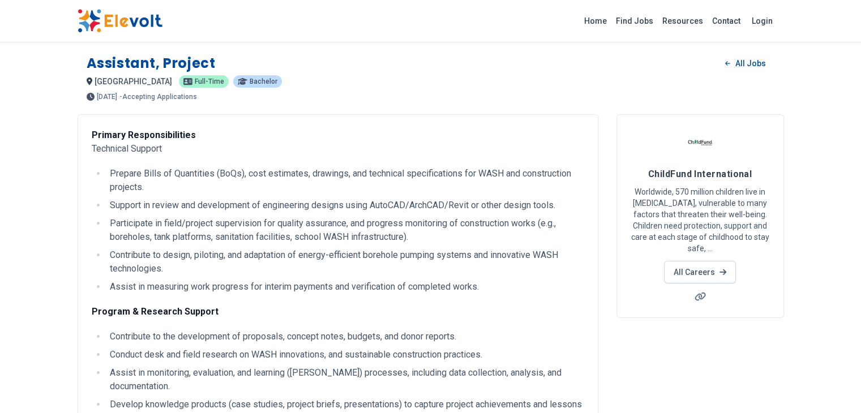
click at [78, 59] on div "Assistant, Project All Jobs nairobi KE Full-time Bachelor 2 days ago 09/04/2025…" at bounding box center [431, 72] width 707 height 55
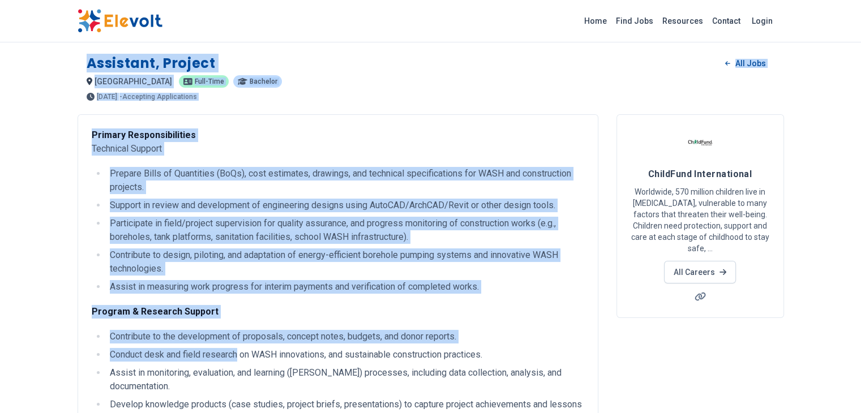
drag, startPoint x: 10, startPoint y: 59, endPoint x: 139, endPoint y: 324, distance: 295.3
click at [87, 58] on h1 "Assistant, Project" at bounding box center [151, 63] width 129 height 18
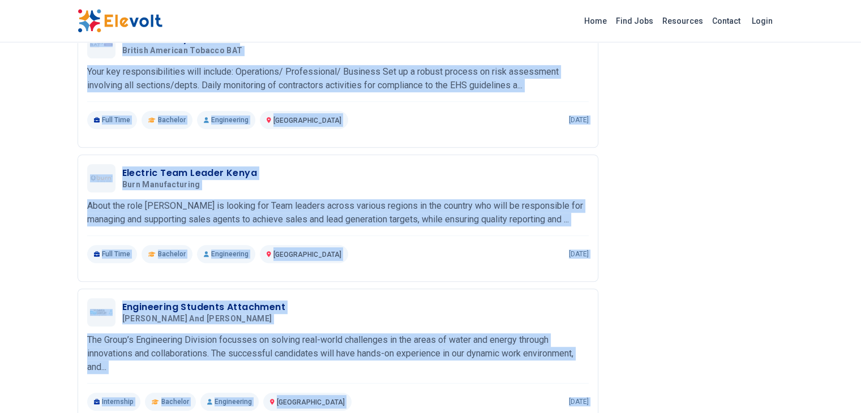
scroll to position [934, 0]
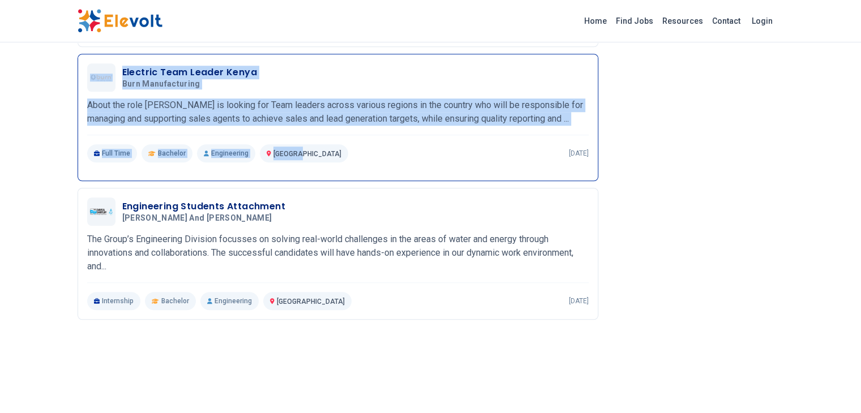
drag, startPoint x: 14, startPoint y: 50, endPoint x: 253, endPoint y: 64, distance: 239.4
copy div "Assistant, Project All Jobs nairobi KE Full-time Bachelor 2 days ago 09/04/2025…"
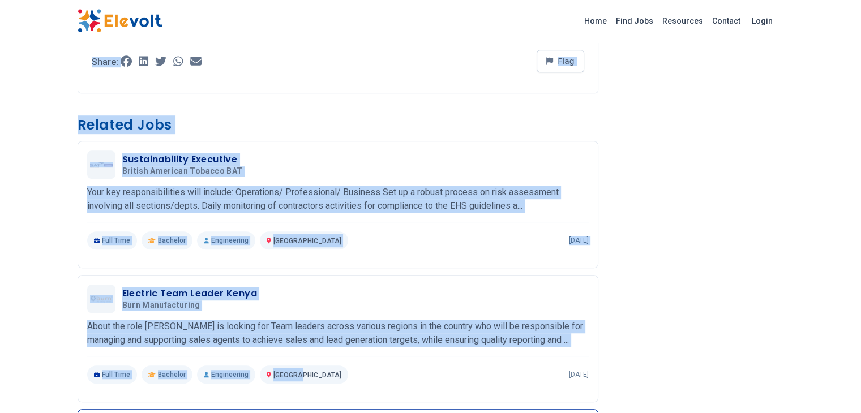
scroll to position [712, 0]
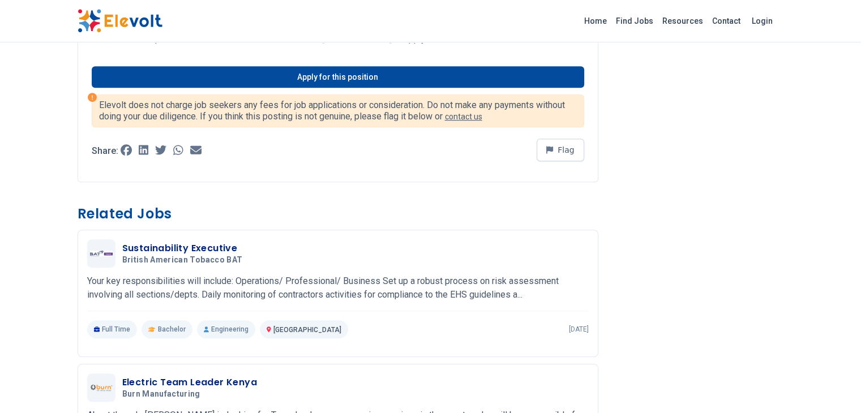
scroll to position [625, 0]
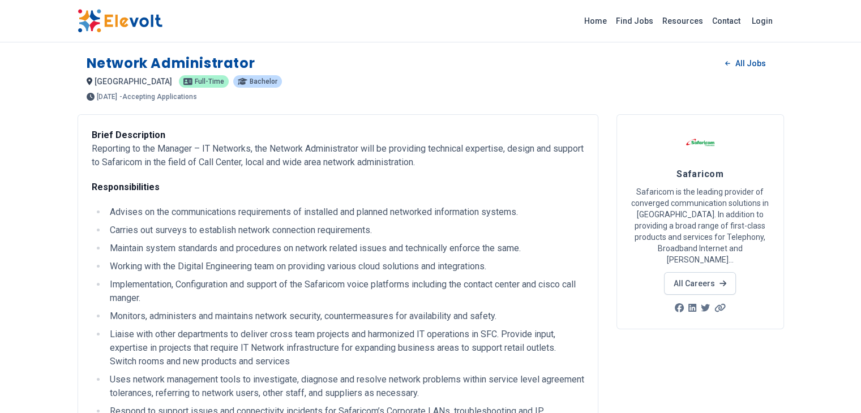
click at [78, 62] on div "Network Administrator All Jobs [GEOGRAPHIC_DATA] KE [DEMOGRAPHIC_DATA] Bachelor…" at bounding box center [431, 72] width 707 height 55
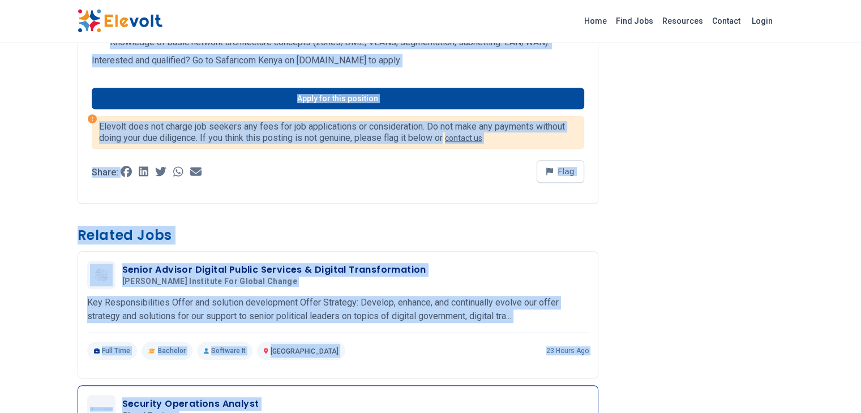
scroll to position [820, 0]
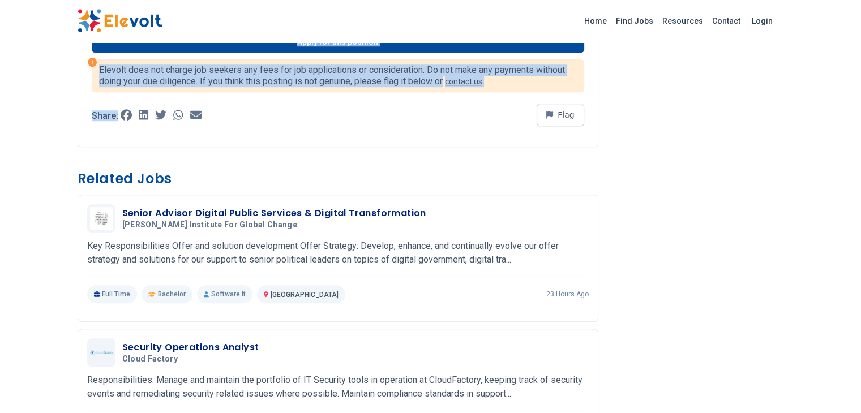
drag, startPoint x: 20, startPoint y: 62, endPoint x: 223, endPoint y: 72, distance: 203.0
click at [223, 72] on div "Network Administrator All Jobs nairobi KE Full-time Bachelor 2 days ago 09/04/2…" at bounding box center [431, 111] width 725 height 1862
copy div "Network Administrator All Jobs nairobi KE Full-time Bachelor 2 days ago 09/04/2…"
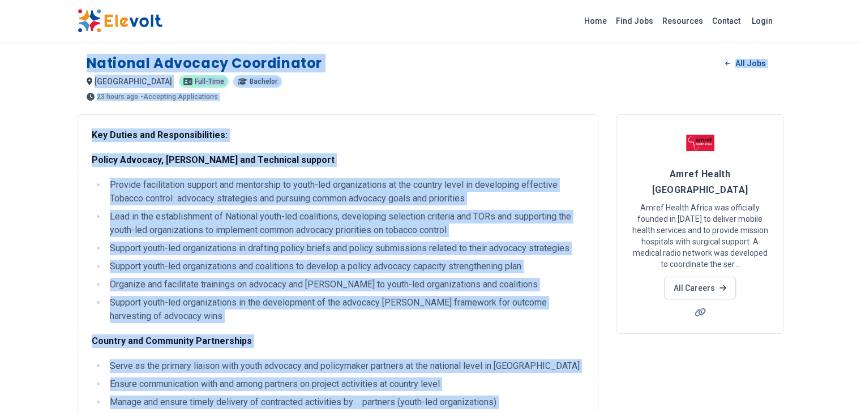
drag, startPoint x: 382, startPoint y: 343, endPoint x: 7, endPoint y: 63, distance: 467.4
copy div "National Advocacy Coordinator All Jobs nairobi KE Full-time Bachelor 23 hours a…"
